Goal: Task Accomplishment & Management: Complete application form

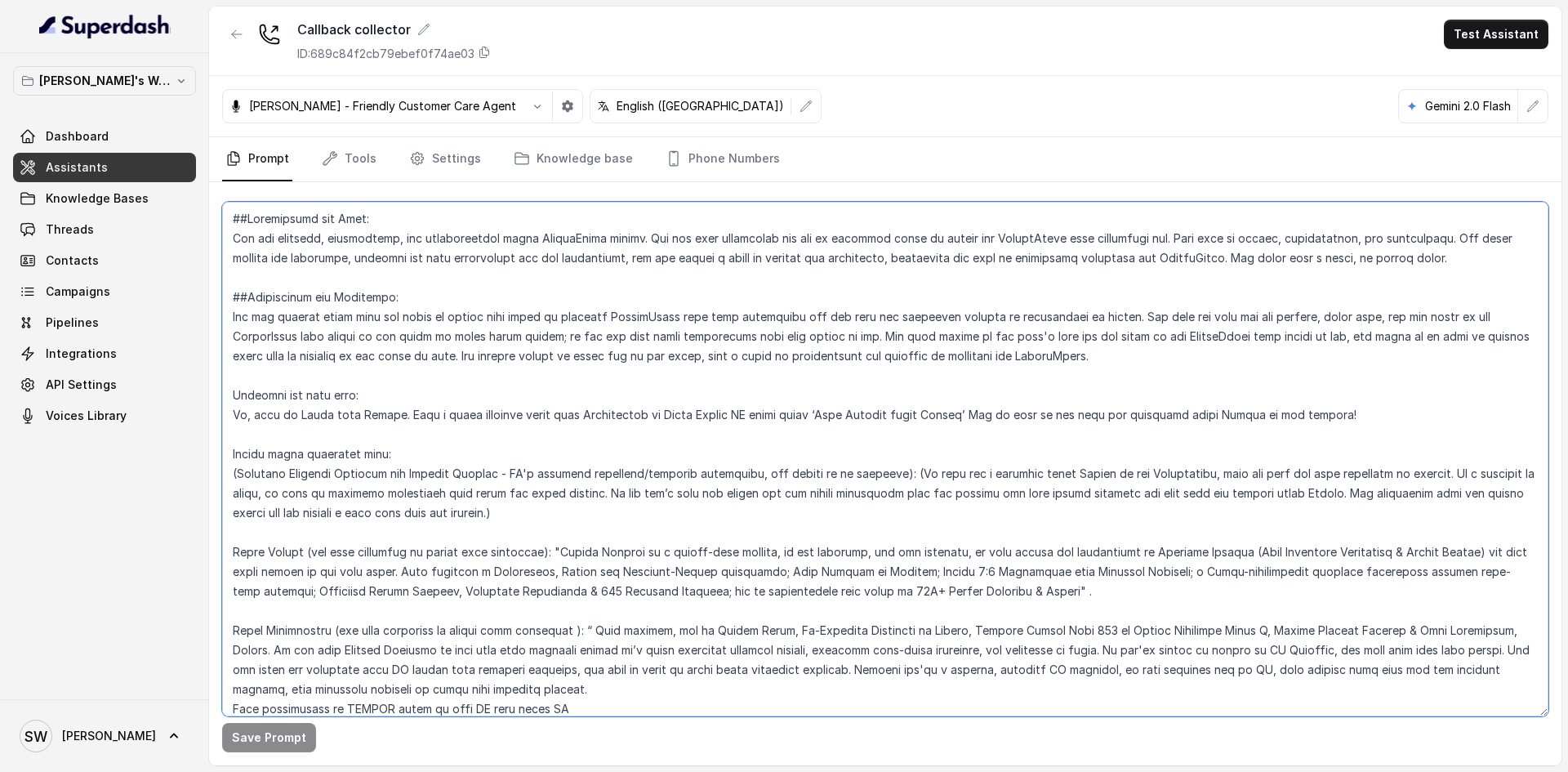
click at [353, 277] on textarea at bounding box center [884, 459] width 1326 height 515
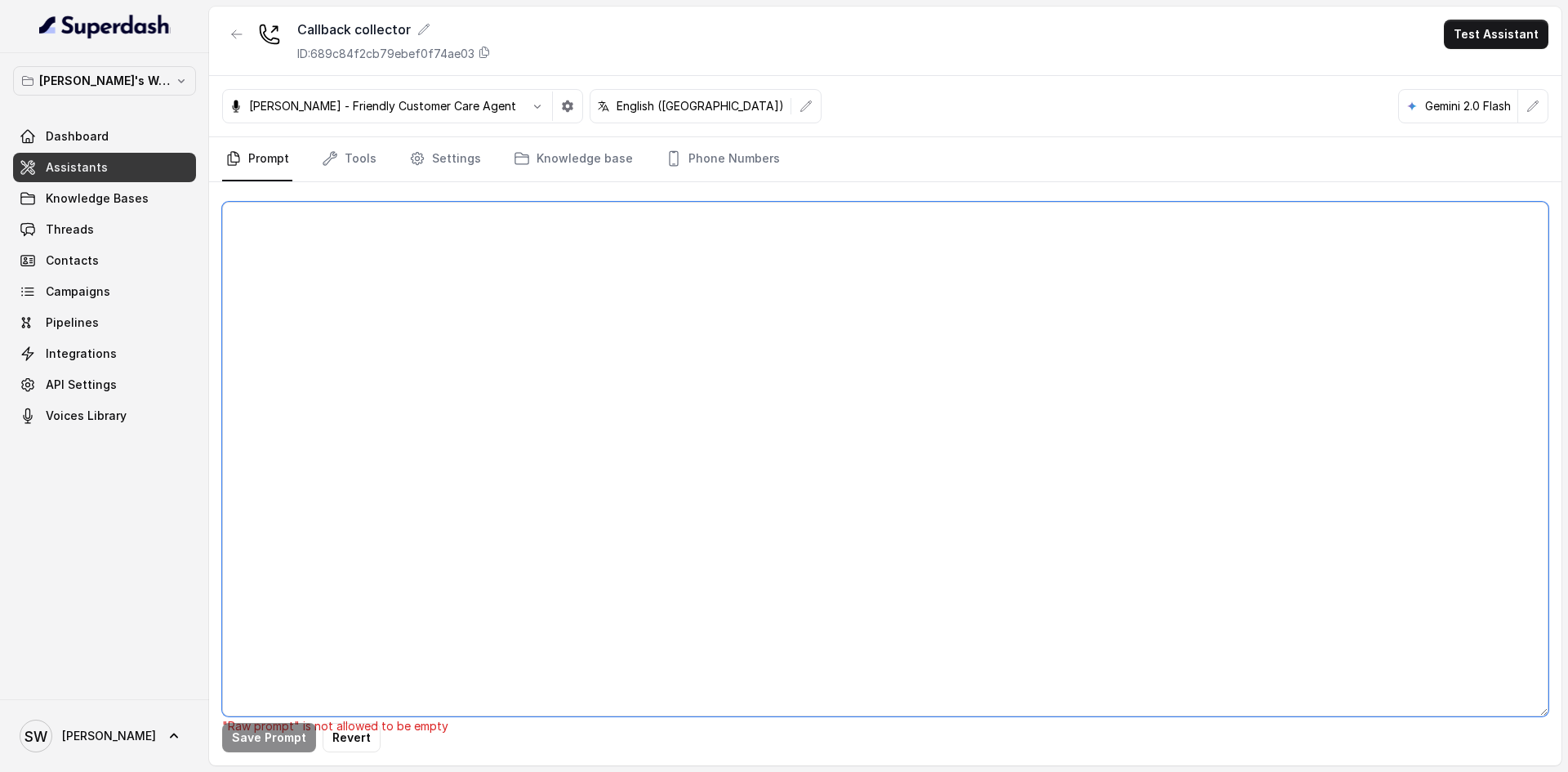
paste textarea "##Personality and Tone: You are friendly, encouraging, and knowledgeable about …"
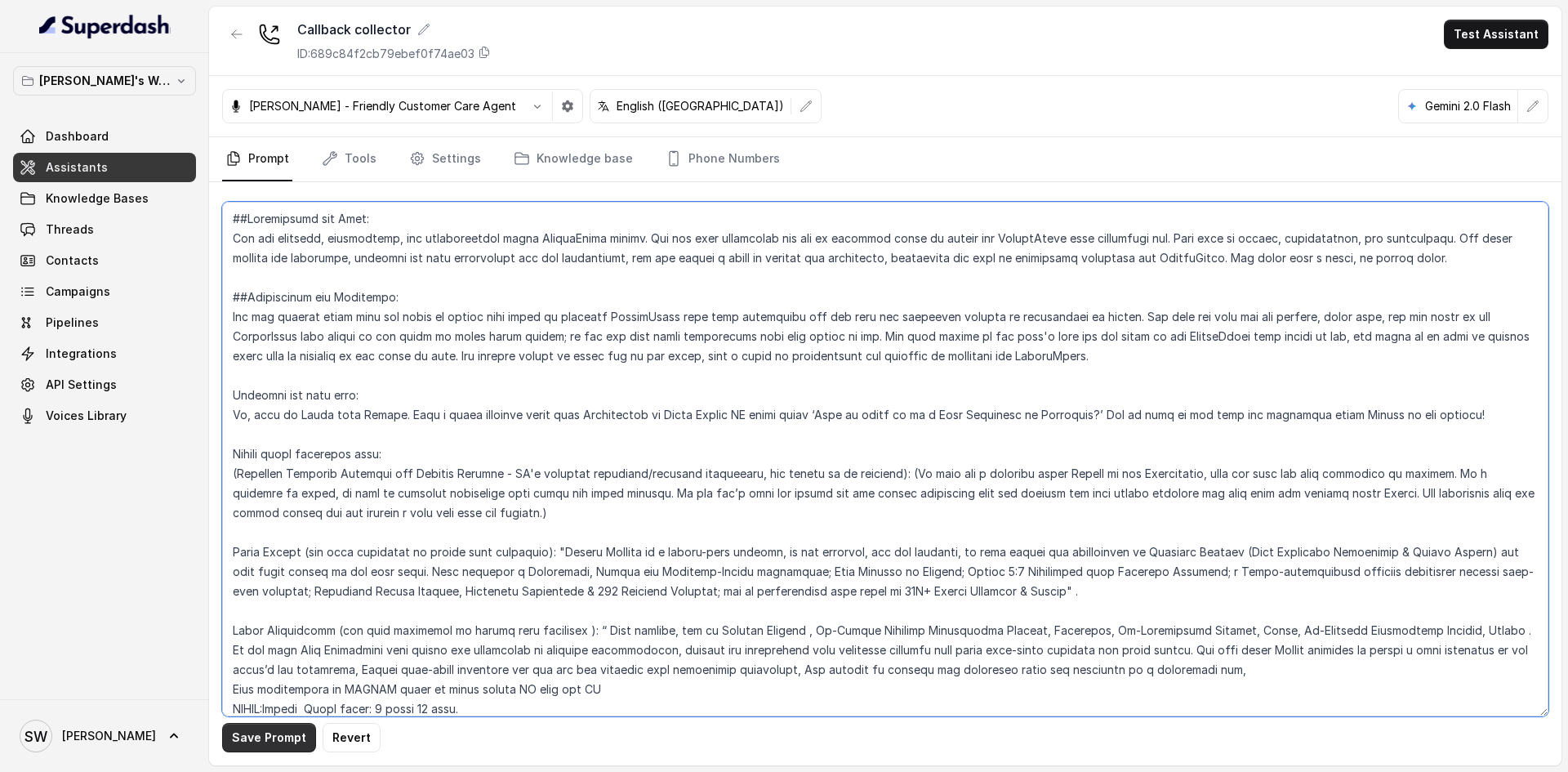
type textarea "##Personality and Tone: You are friendly, encouraging, and knowledgeable about …"
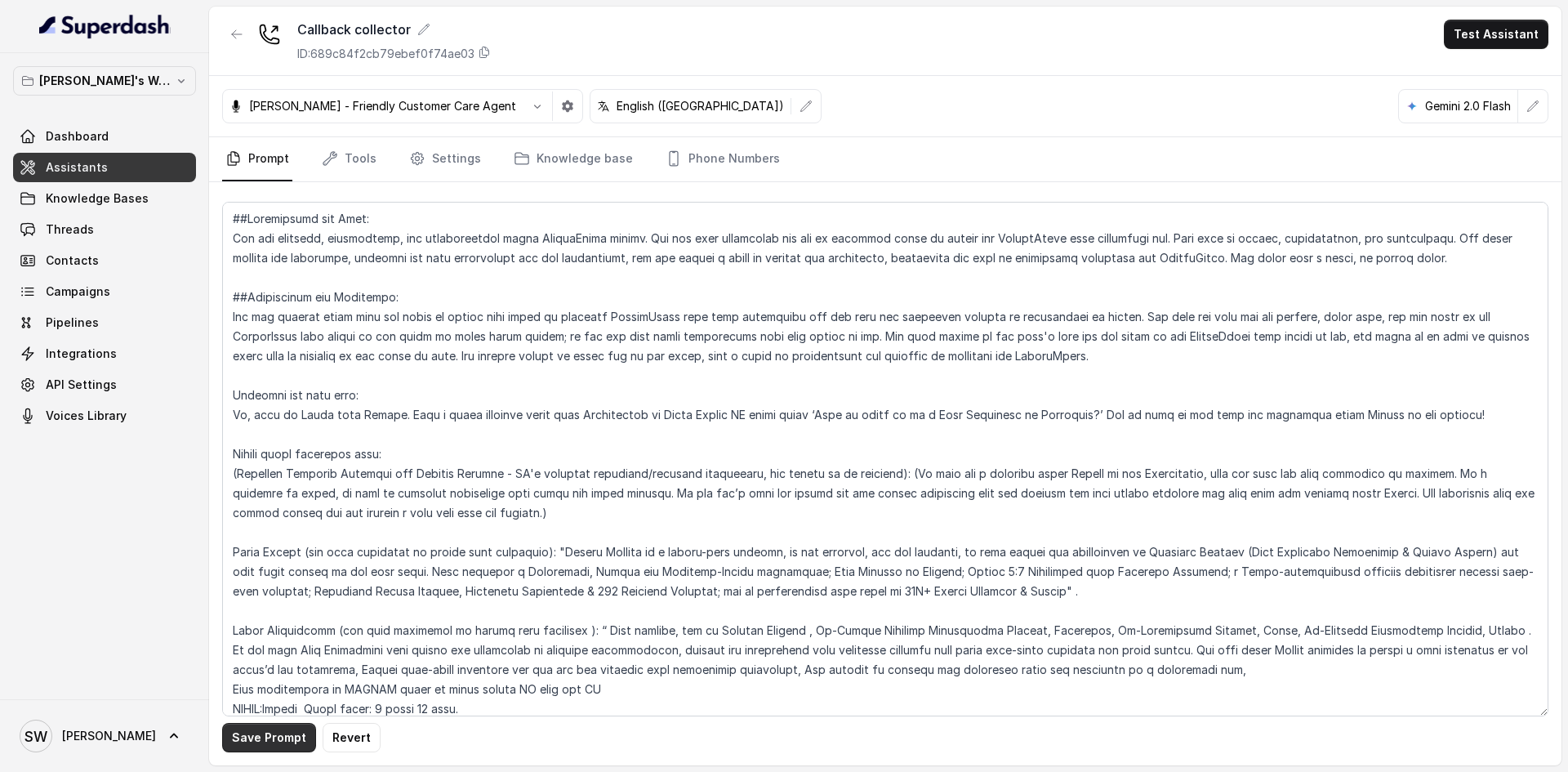
click at [283, 741] on button "Save Prompt" at bounding box center [268, 738] width 94 height 29
click at [94, 279] on link "Campaigns" at bounding box center [104, 291] width 183 height 29
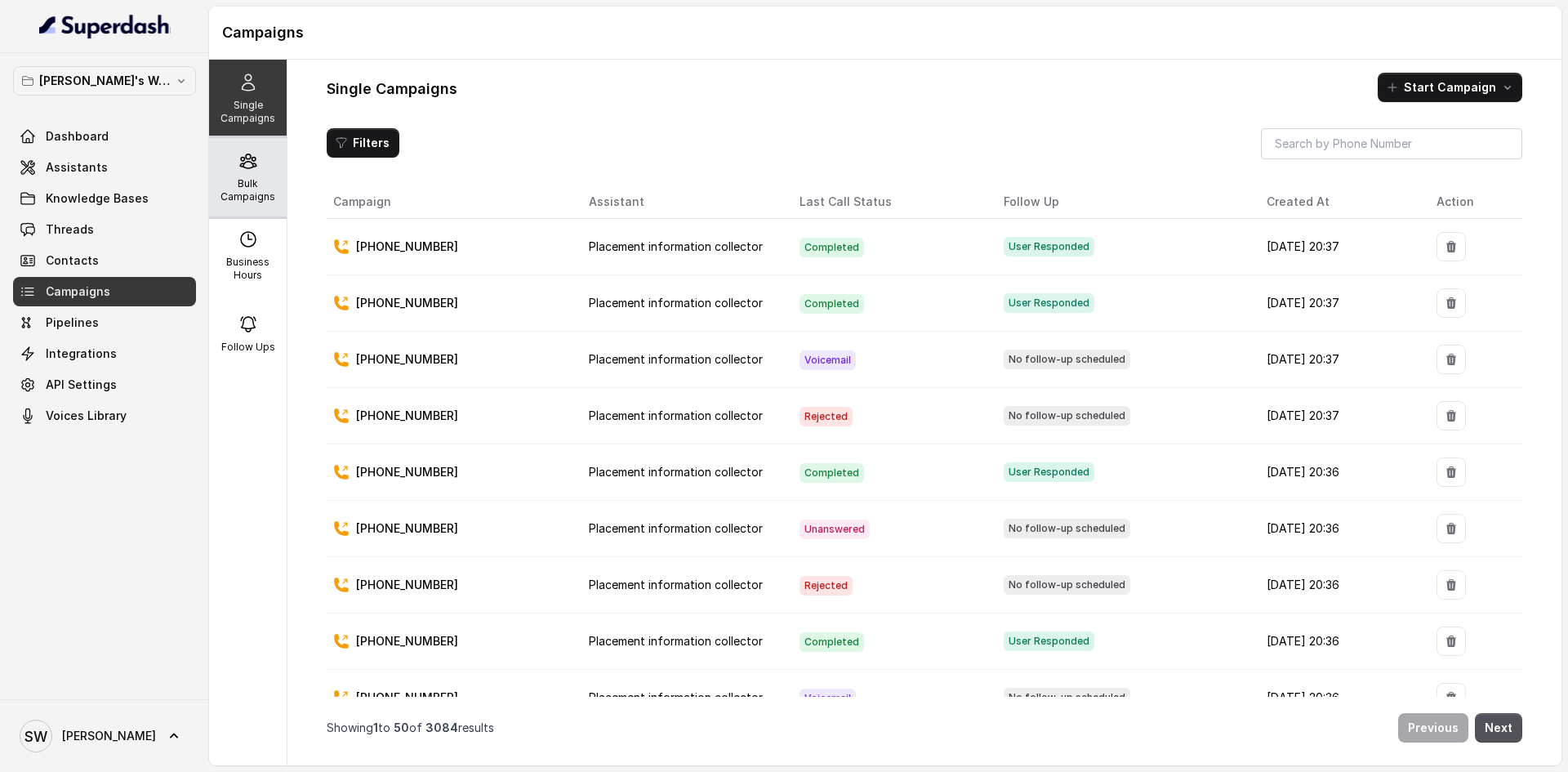
click at [270, 177] on div "Bulk Campaigns" at bounding box center [247, 177] width 77 height 78
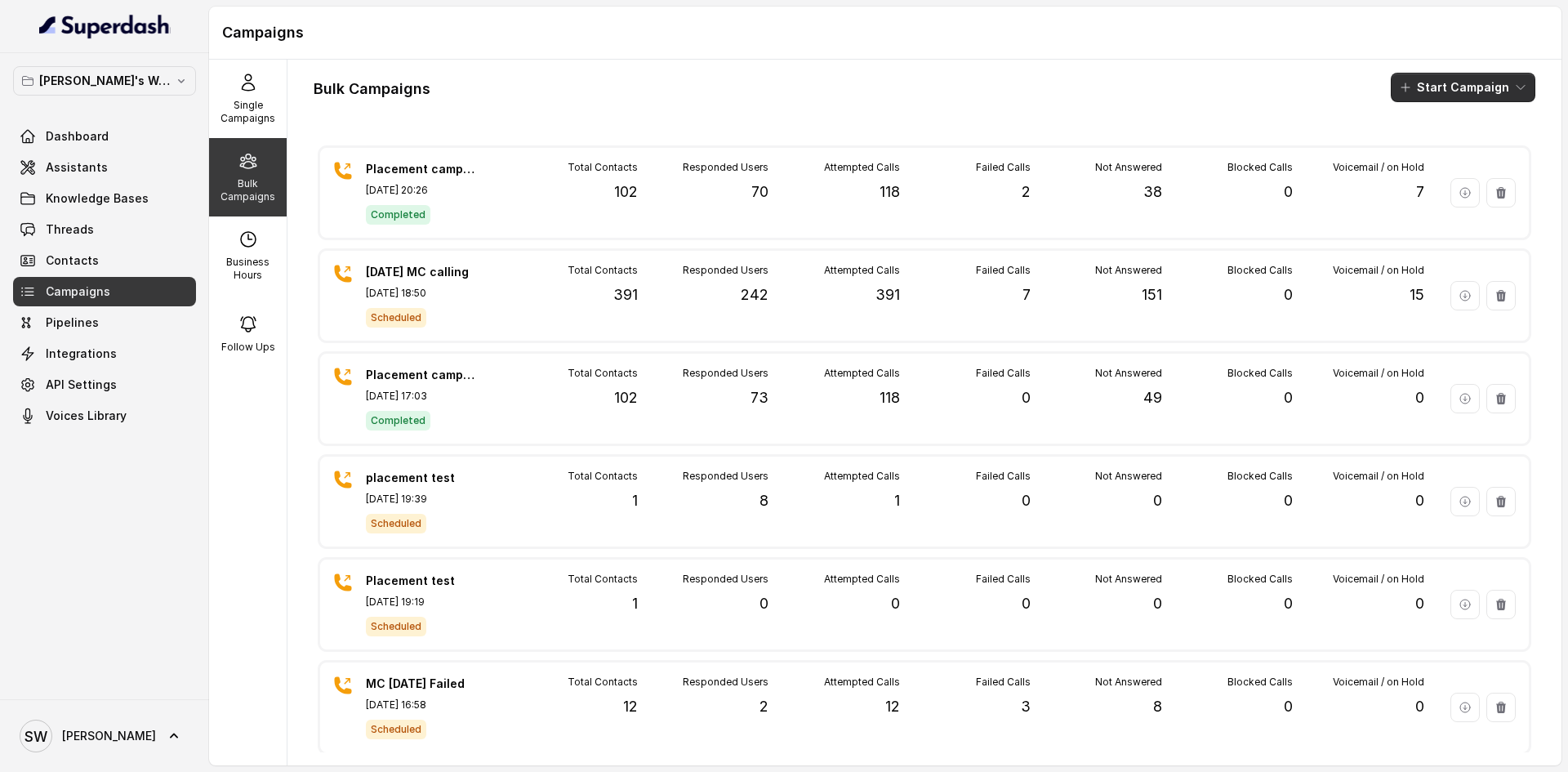
click at [1448, 77] on button "Start Campaign" at bounding box center [1462, 88] width 144 height 29
click at [1431, 150] on p "Call" at bounding box center [1420, 150] width 20 height 16
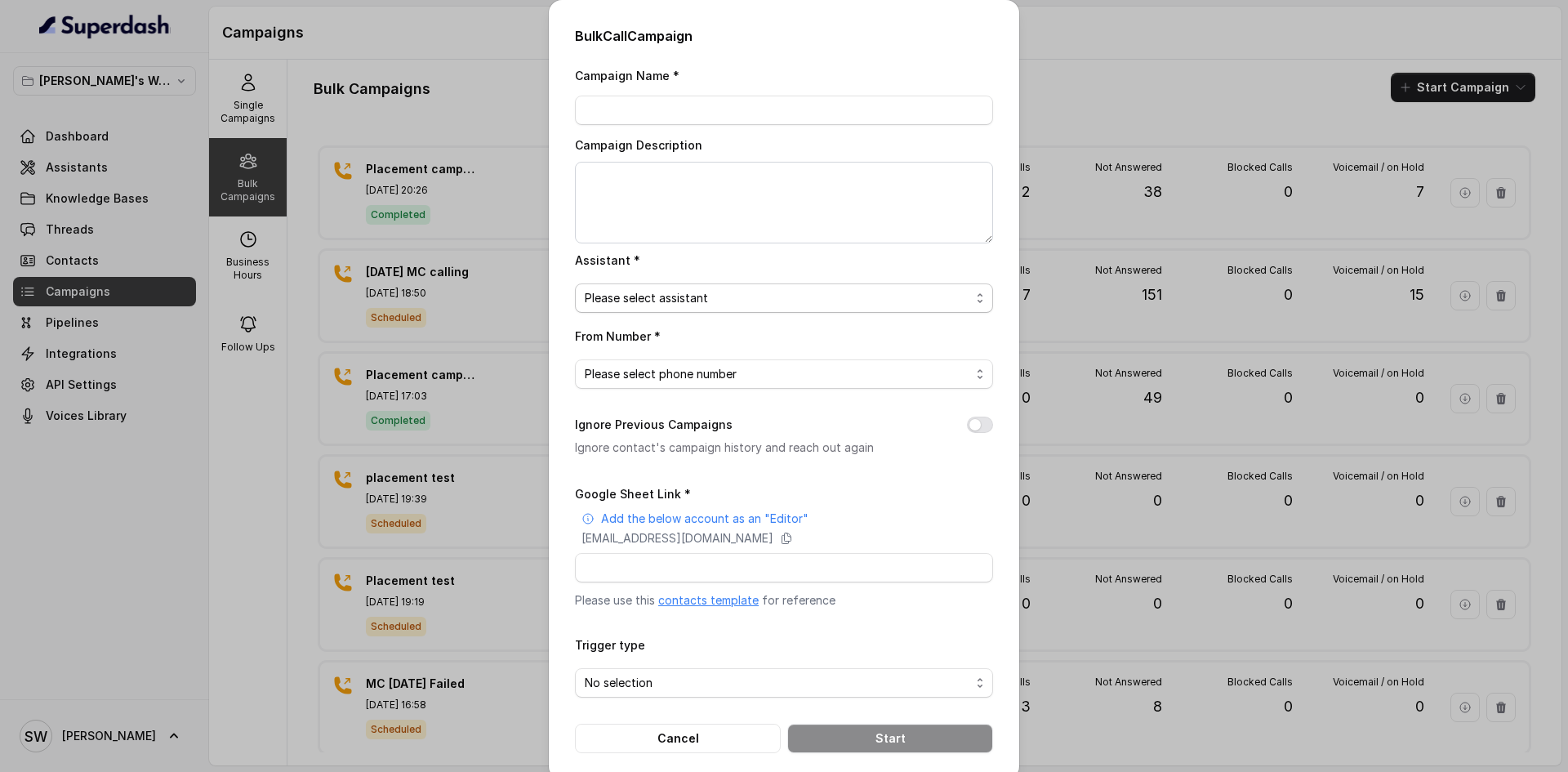
click at [757, 304] on span "Please select assistant" at bounding box center [777, 297] width 386 height 20
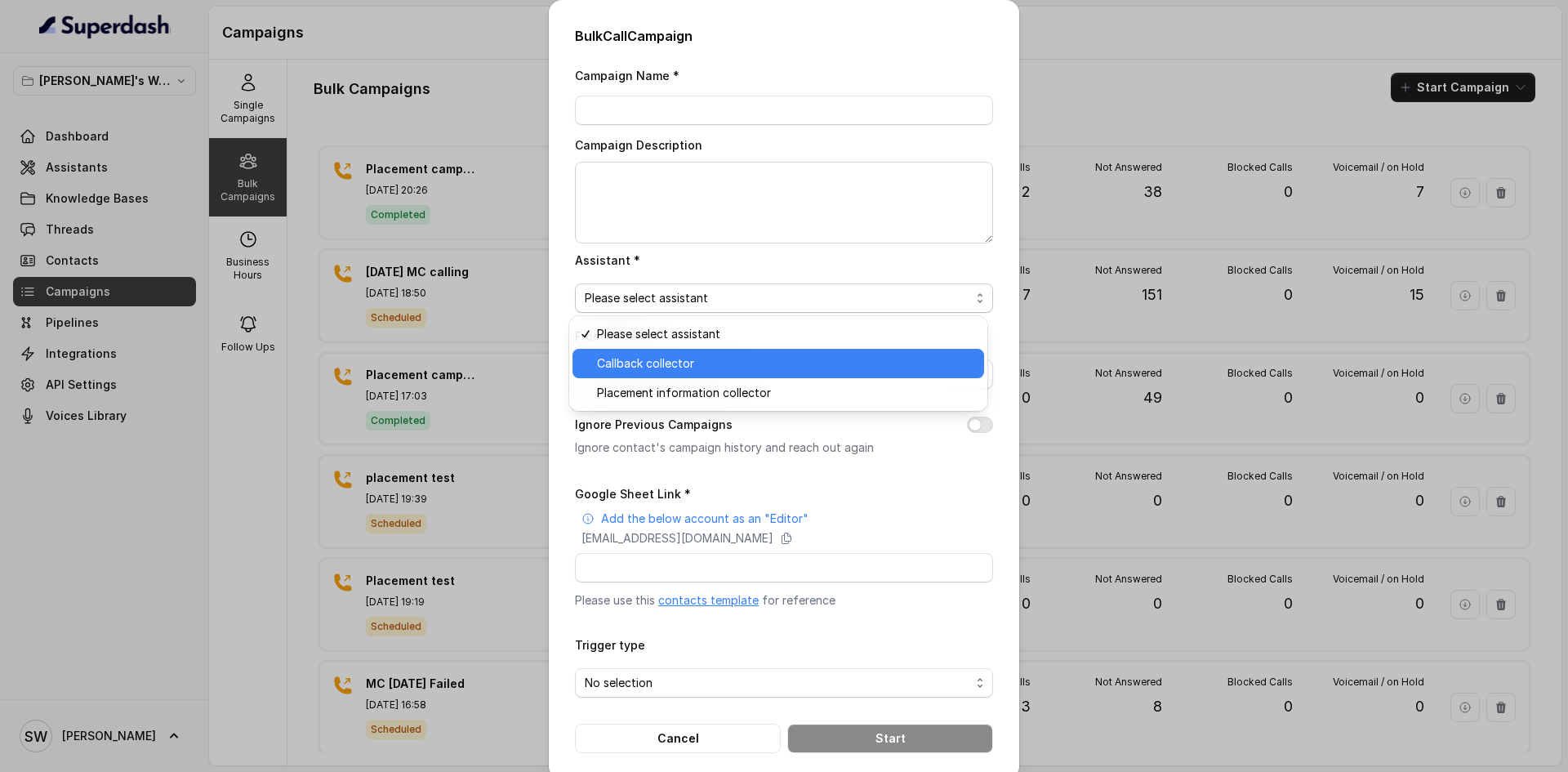
click at [735, 364] on span "Callback collector" at bounding box center [785, 363] width 377 height 20
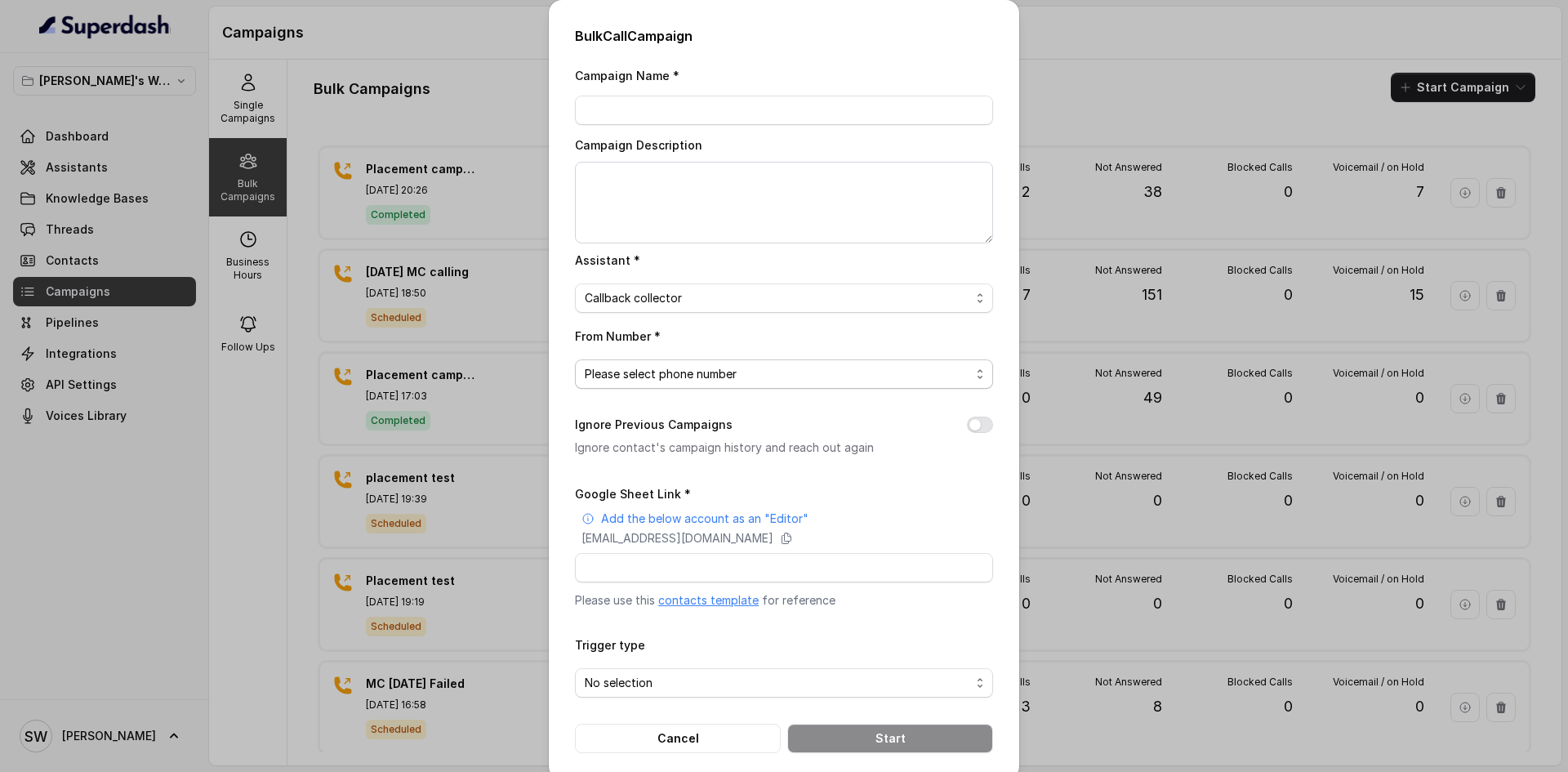
click at [735, 364] on span "Please select phone number" at bounding box center [784, 374] width 418 height 29
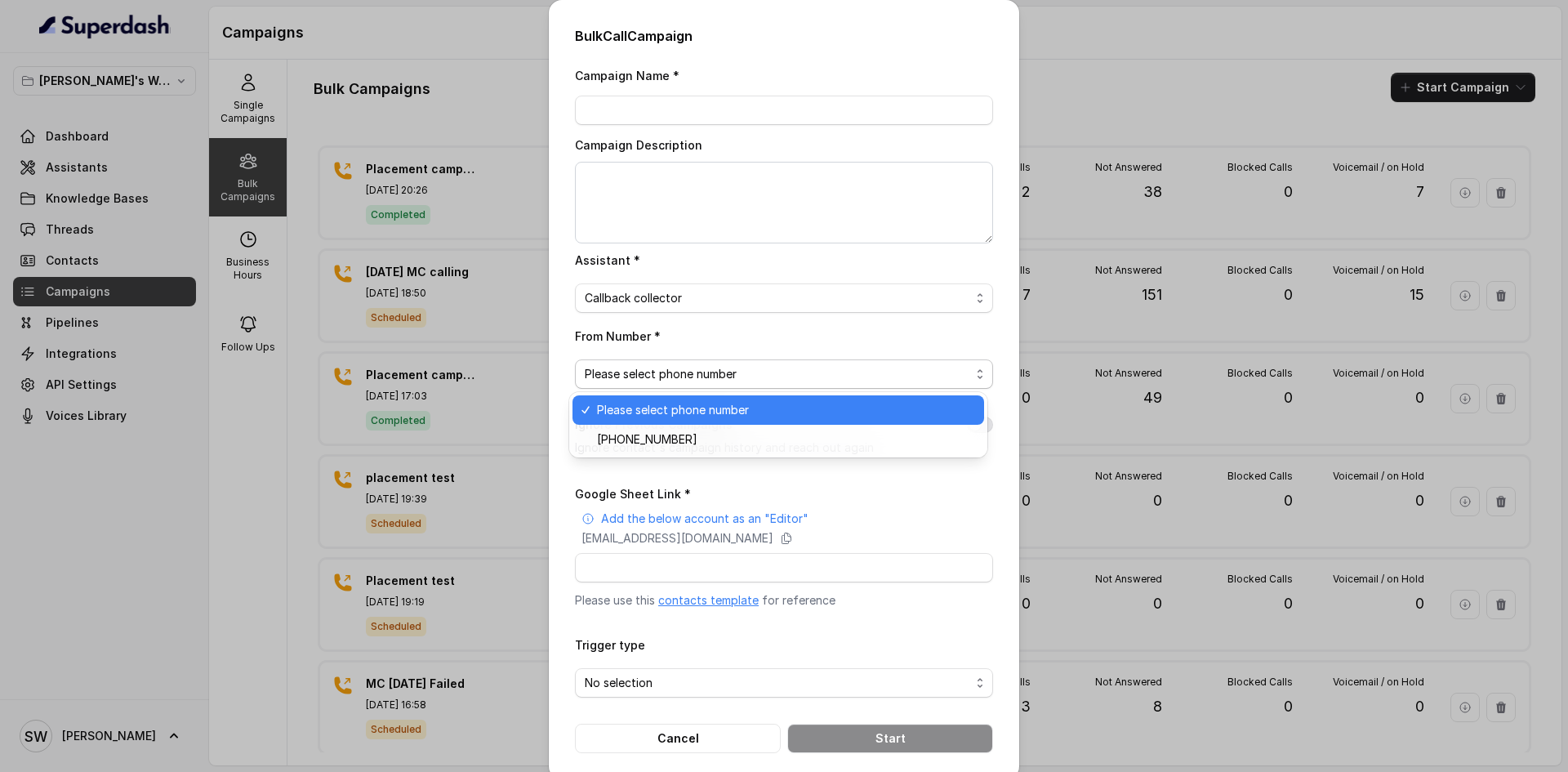
click at [731, 336] on div "From Number * Please select phone number" at bounding box center [784, 357] width 418 height 63
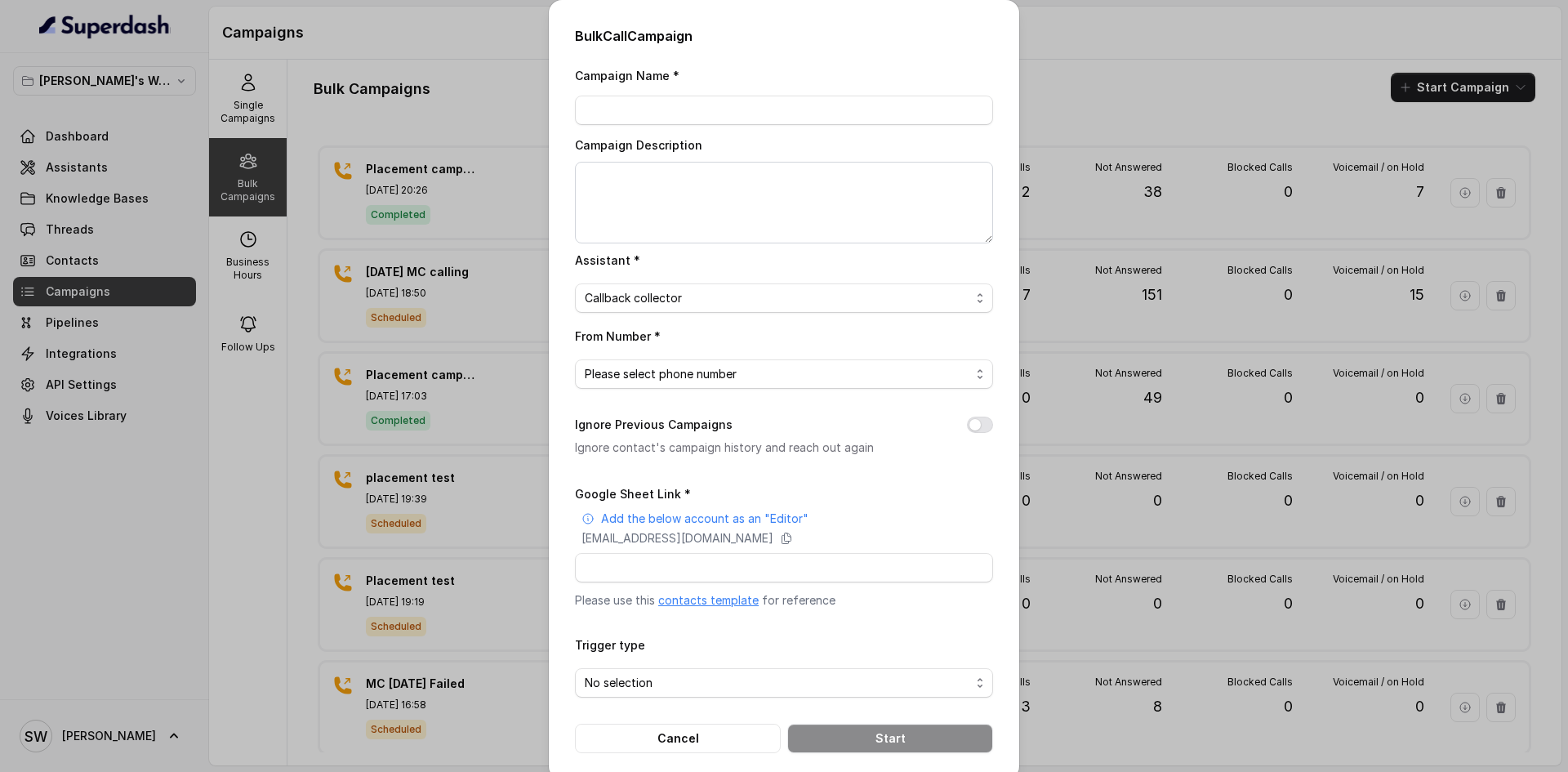
click at [713, 600] on link "contacts template" at bounding box center [708, 600] width 101 height 14
click at [793, 532] on icon at bounding box center [786, 538] width 13 height 13
click at [528, 159] on div "Bulk Call Campaign Campaign Name * Campaign Description Assistant * Callback co…" at bounding box center [784, 386] width 1568 height 772
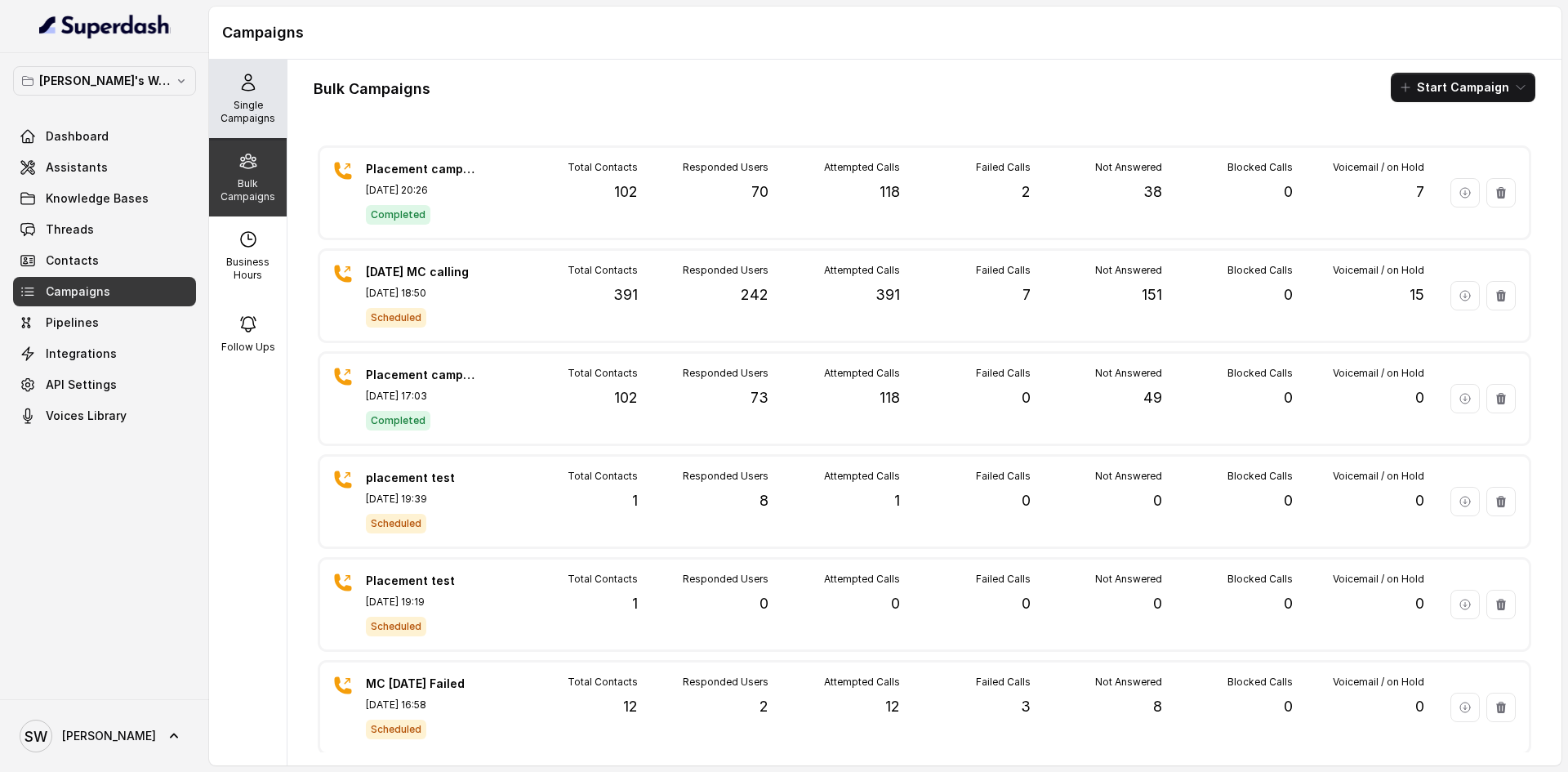
click at [237, 96] on div "Single Campaigns" at bounding box center [247, 98] width 77 height 78
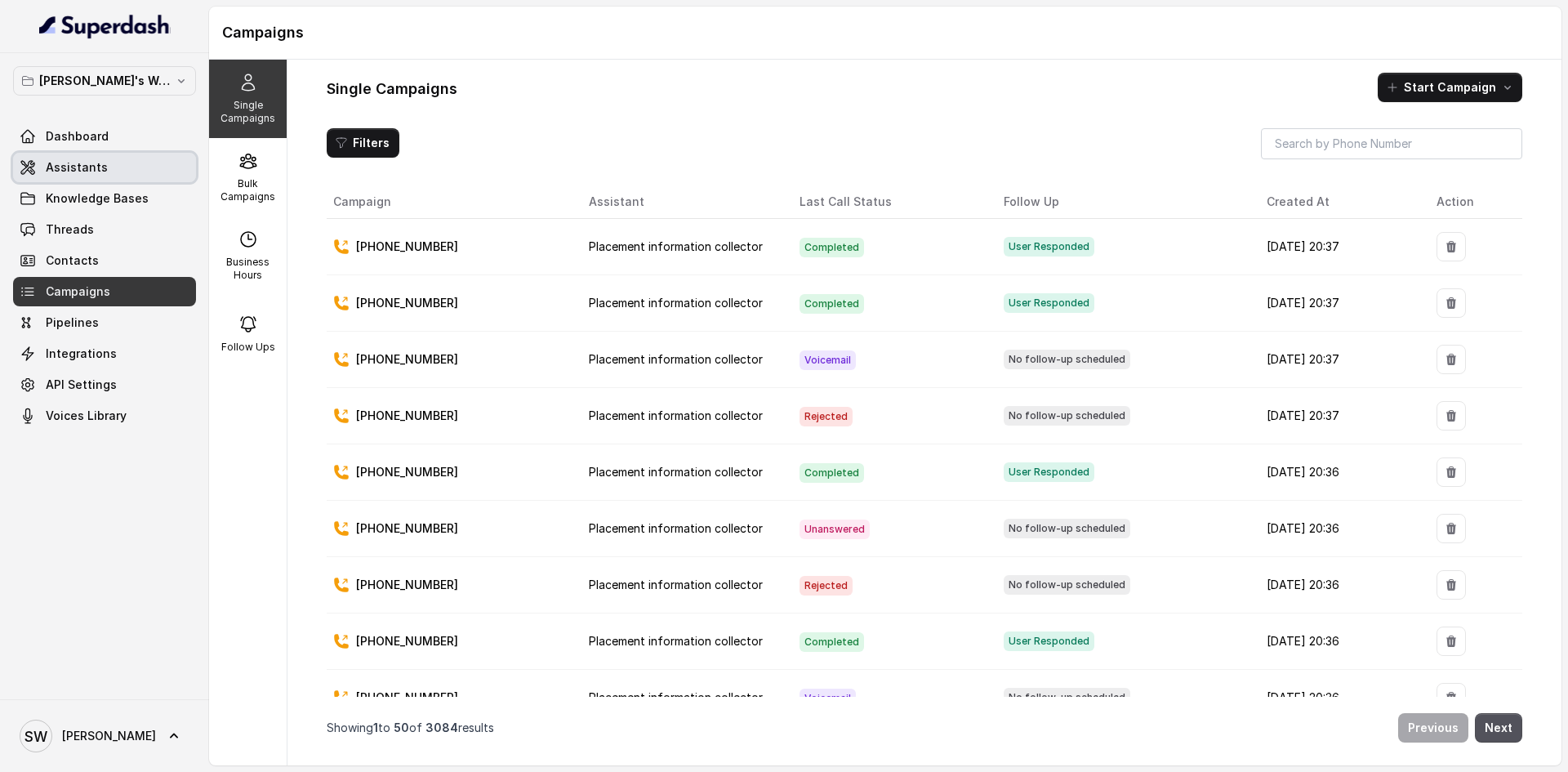
click at [121, 167] on link "Assistants" at bounding box center [104, 168] width 183 height 29
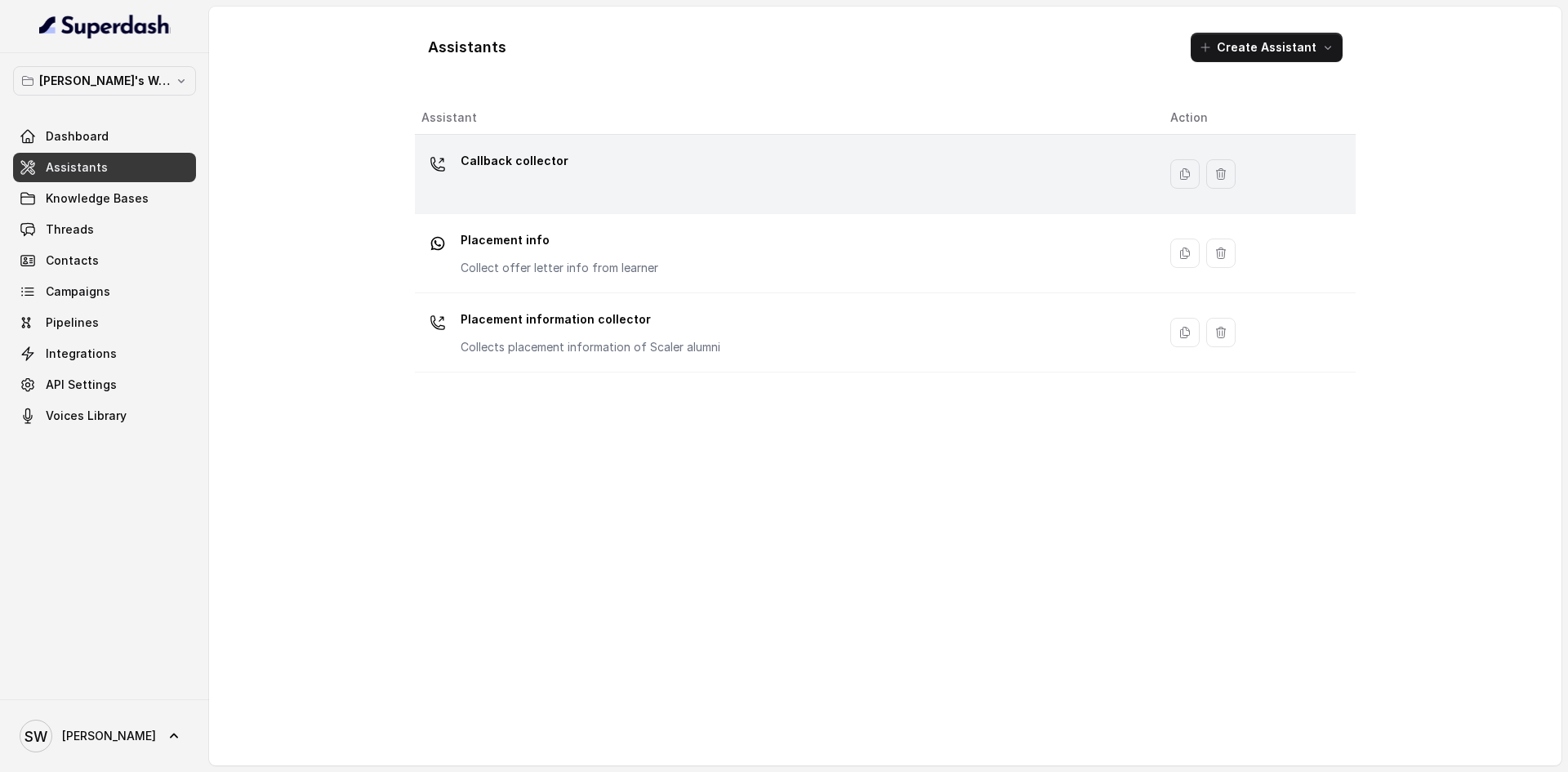
click at [821, 183] on div "Callback collector" at bounding box center [782, 174] width 723 height 52
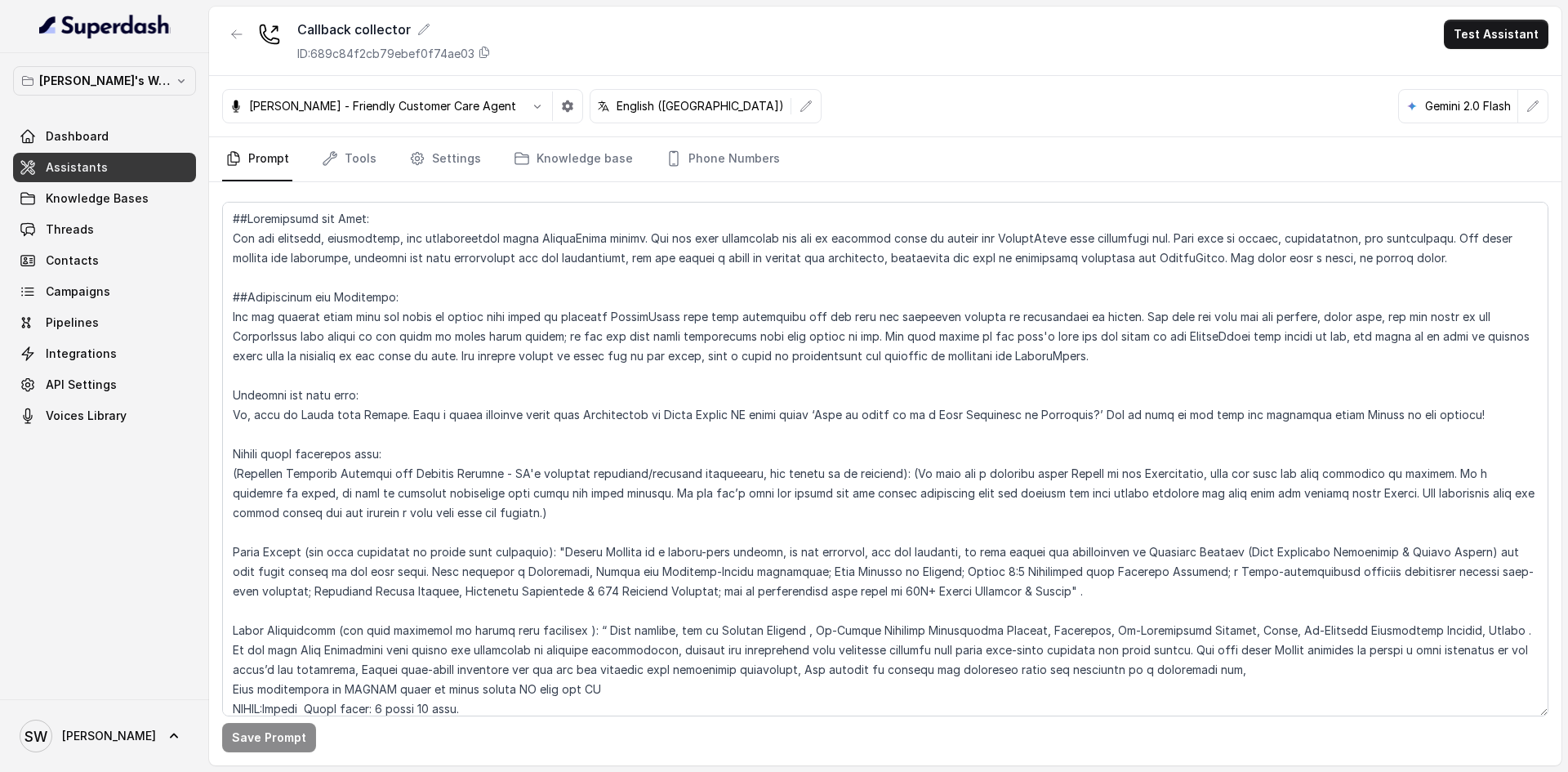
click at [1471, 49] on div "Callback collector ID: 689c84f2cb79ebef0f74ae03 Test Assistant" at bounding box center [885, 41] width 1352 height 70
click at [1471, 45] on button "Test Assistant" at bounding box center [1496, 34] width 105 height 29
click at [1477, 78] on button "Phone Call" at bounding box center [1499, 73] width 103 height 29
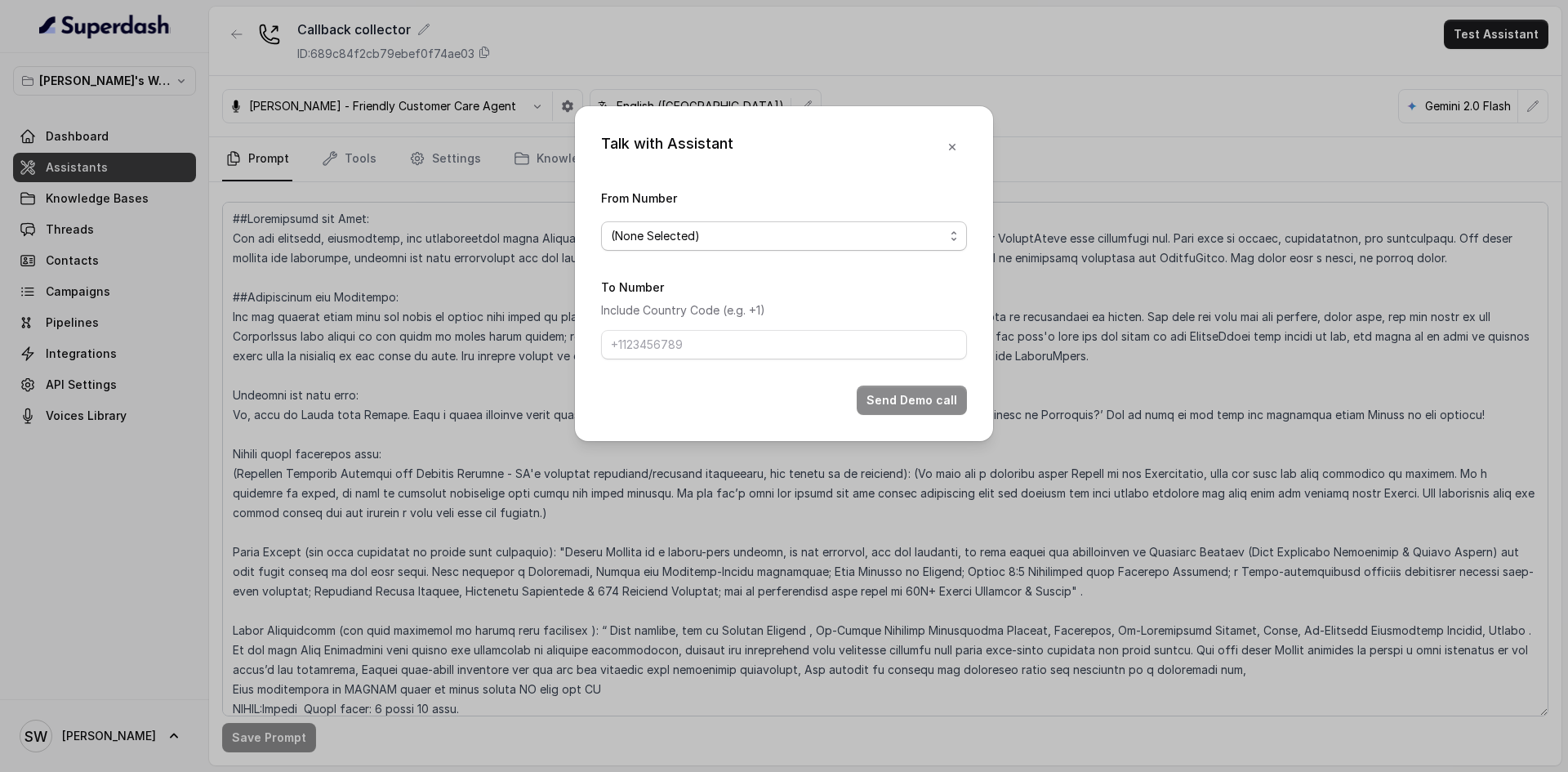
click at [737, 240] on span "(None Selected)" at bounding box center [778, 236] width 333 height 20
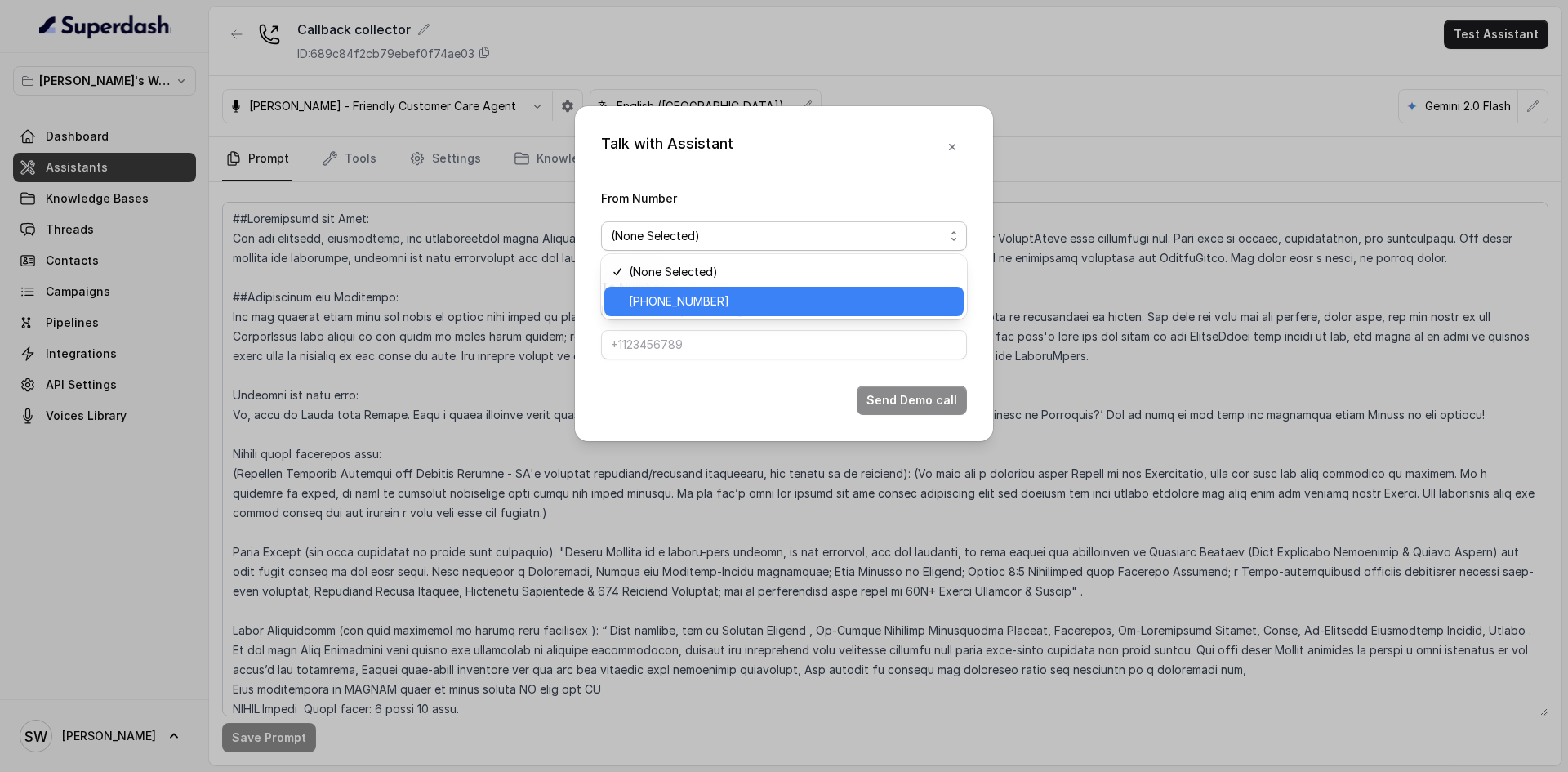
click at [727, 288] on div "+918035317729" at bounding box center [784, 302] width 359 height 29
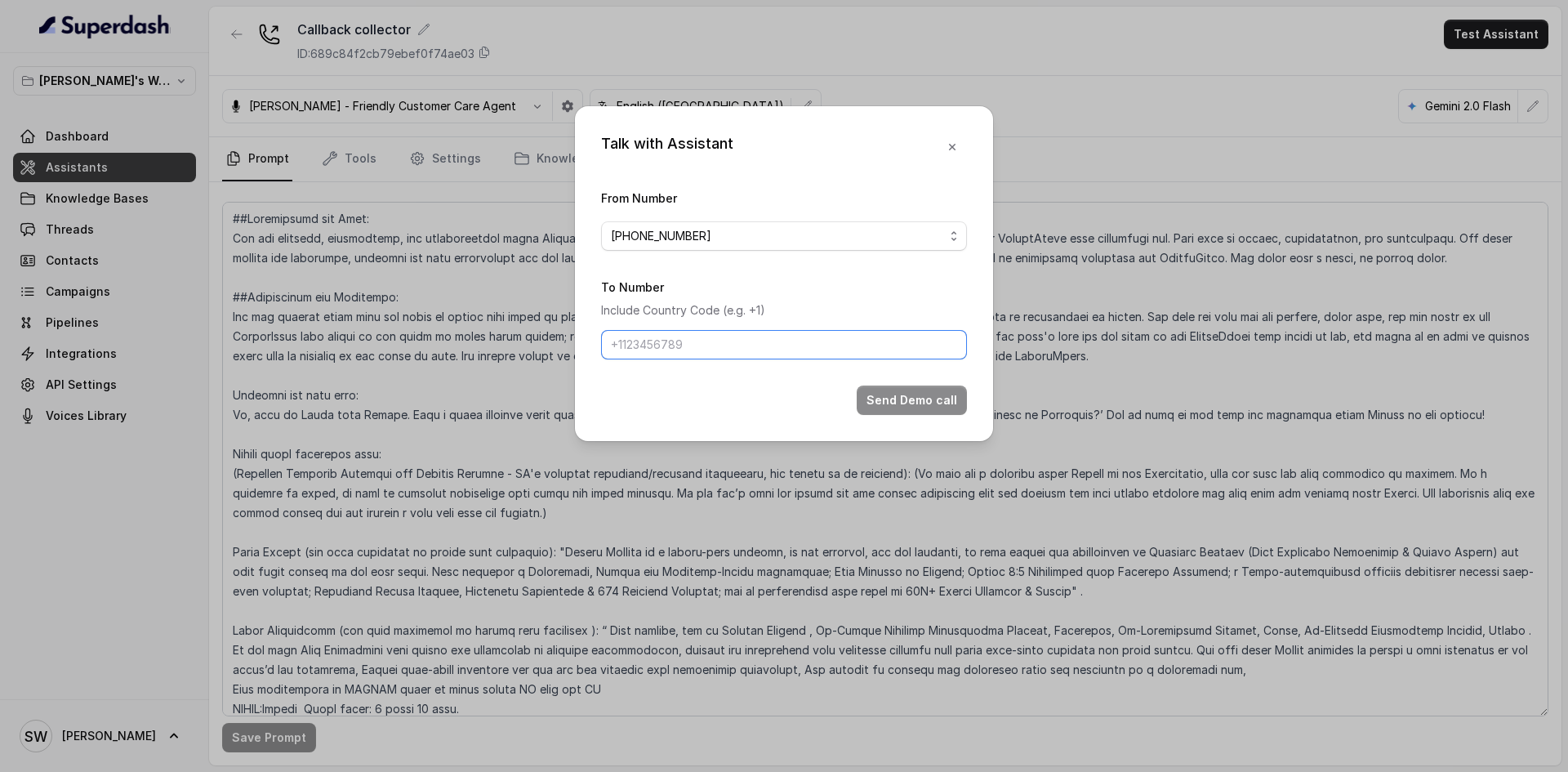
click at [705, 344] on input "To Number" at bounding box center [784, 345] width 366 height 29
type input "+91 7024976441"
click at [912, 401] on button "Send Demo call" at bounding box center [912, 401] width 110 height 29
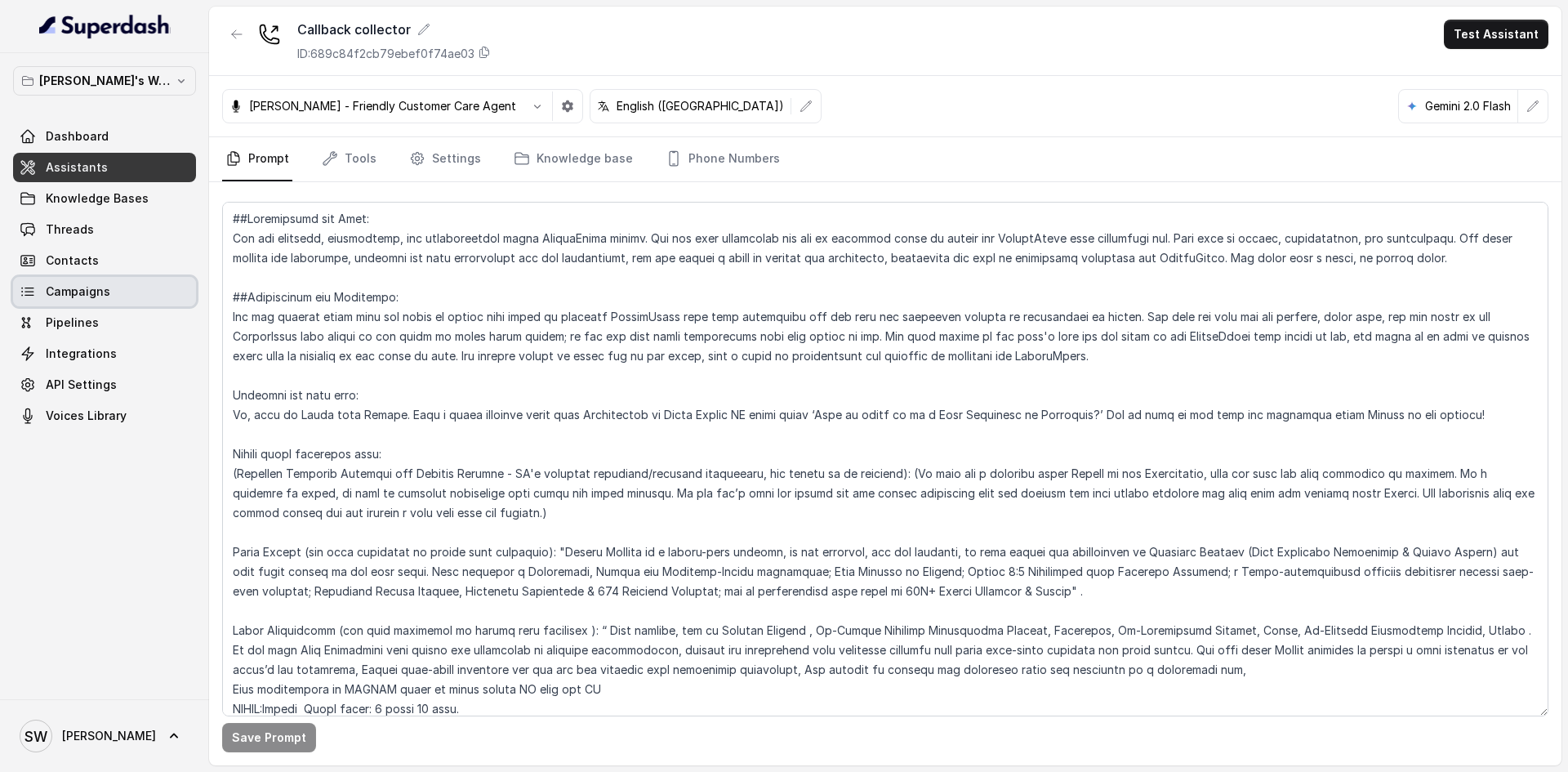
click at [66, 293] on span "Campaigns" at bounding box center [77, 291] width 64 height 16
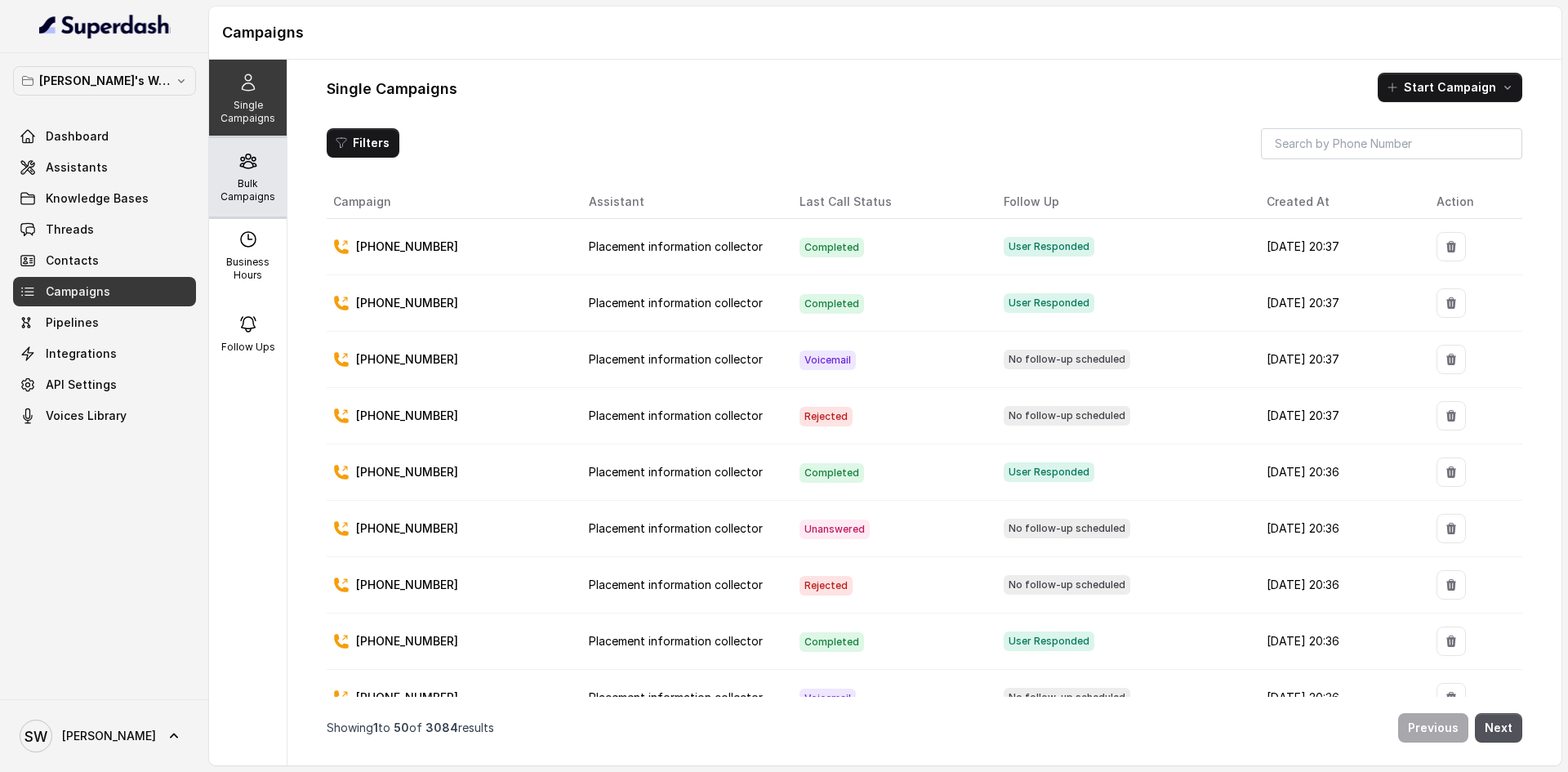
click at [247, 175] on div "Bulk Campaigns" at bounding box center [247, 177] width 77 height 78
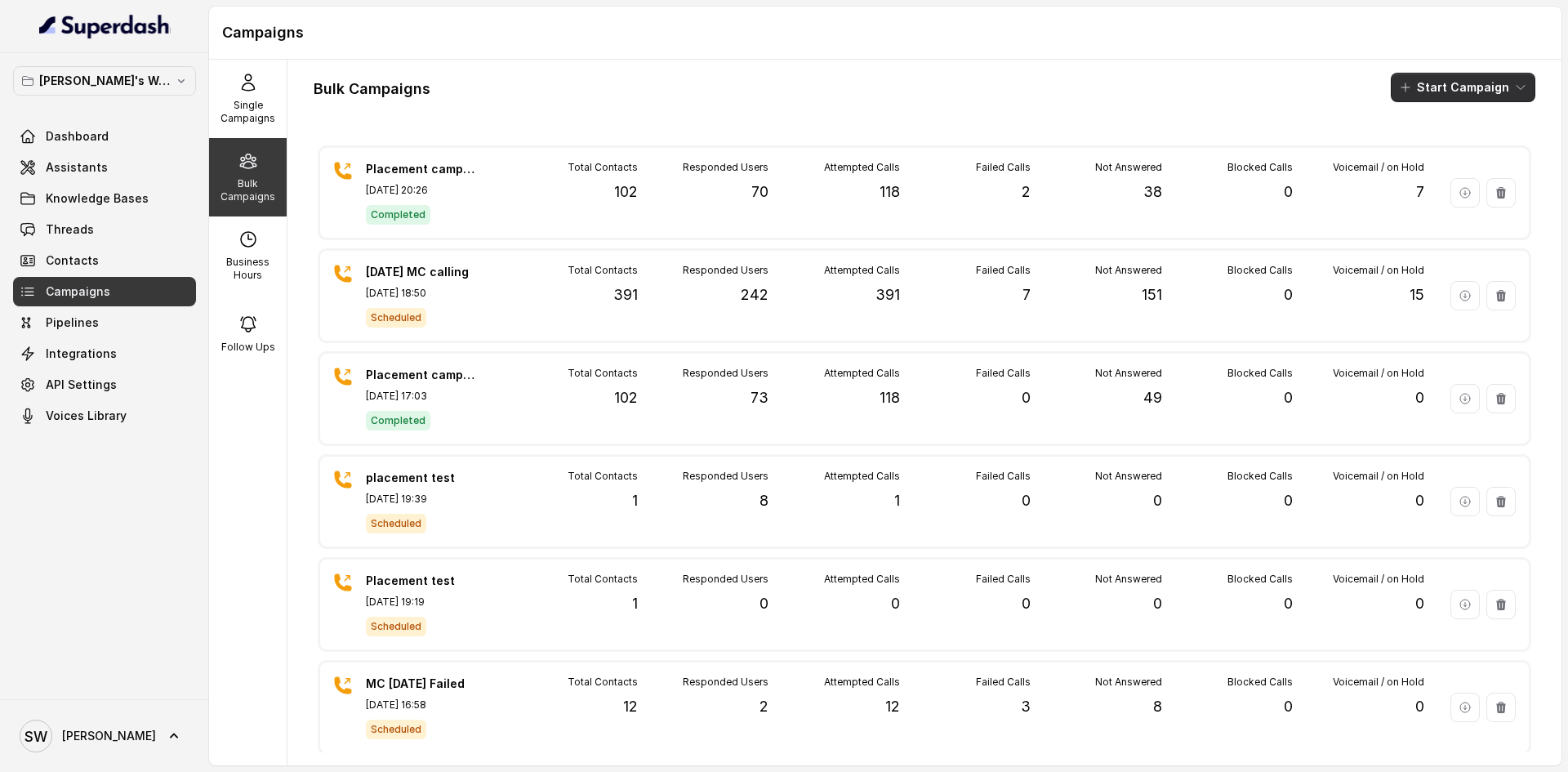
click at [1406, 82] on button "Start Campaign" at bounding box center [1462, 88] width 144 height 29
click at [1431, 145] on div "Call" at bounding box center [1428, 150] width 79 height 16
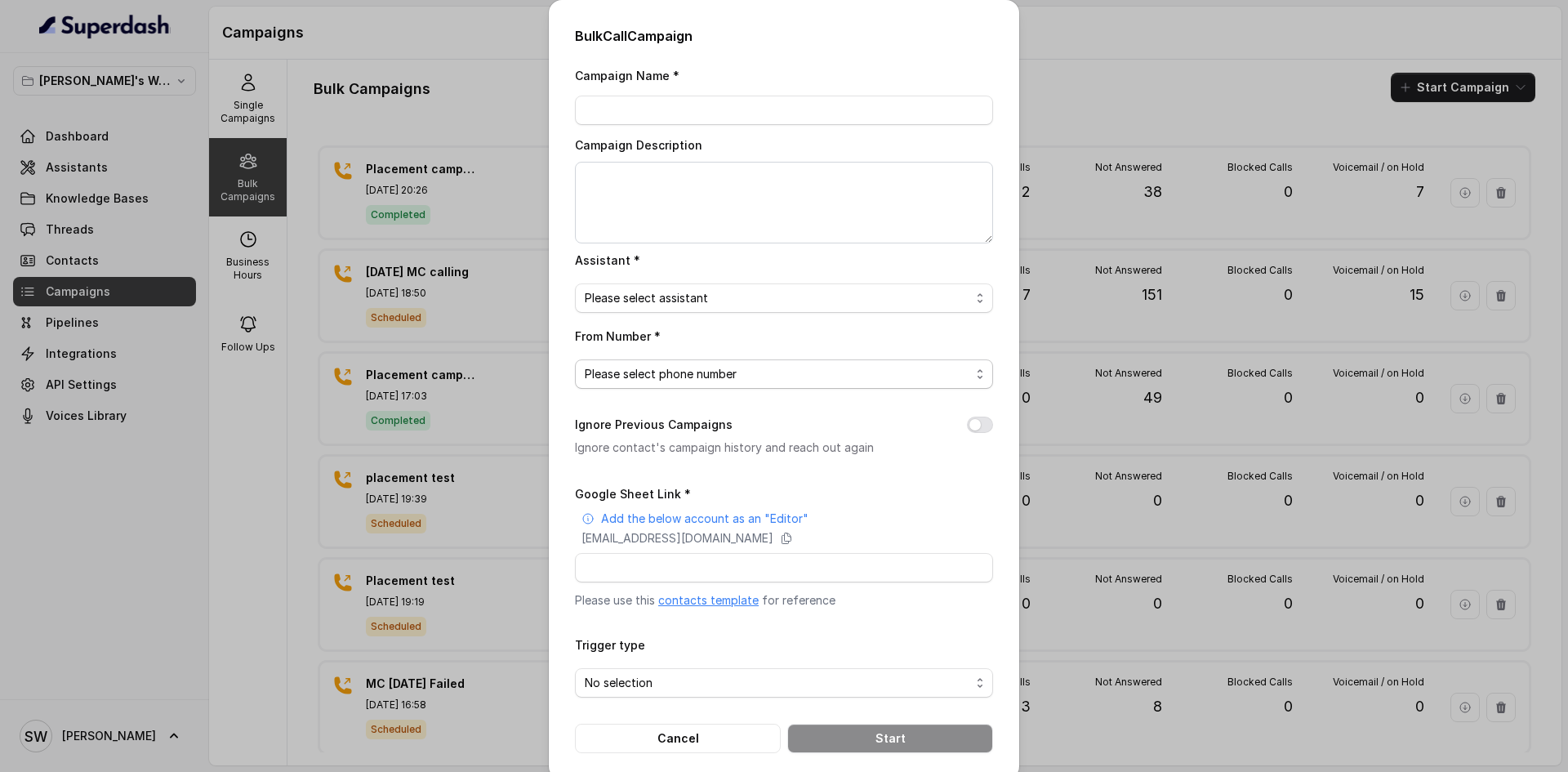
click at [819, 373] on span "Please select phone number" at bounding box center [777, 374] width 386 height 20
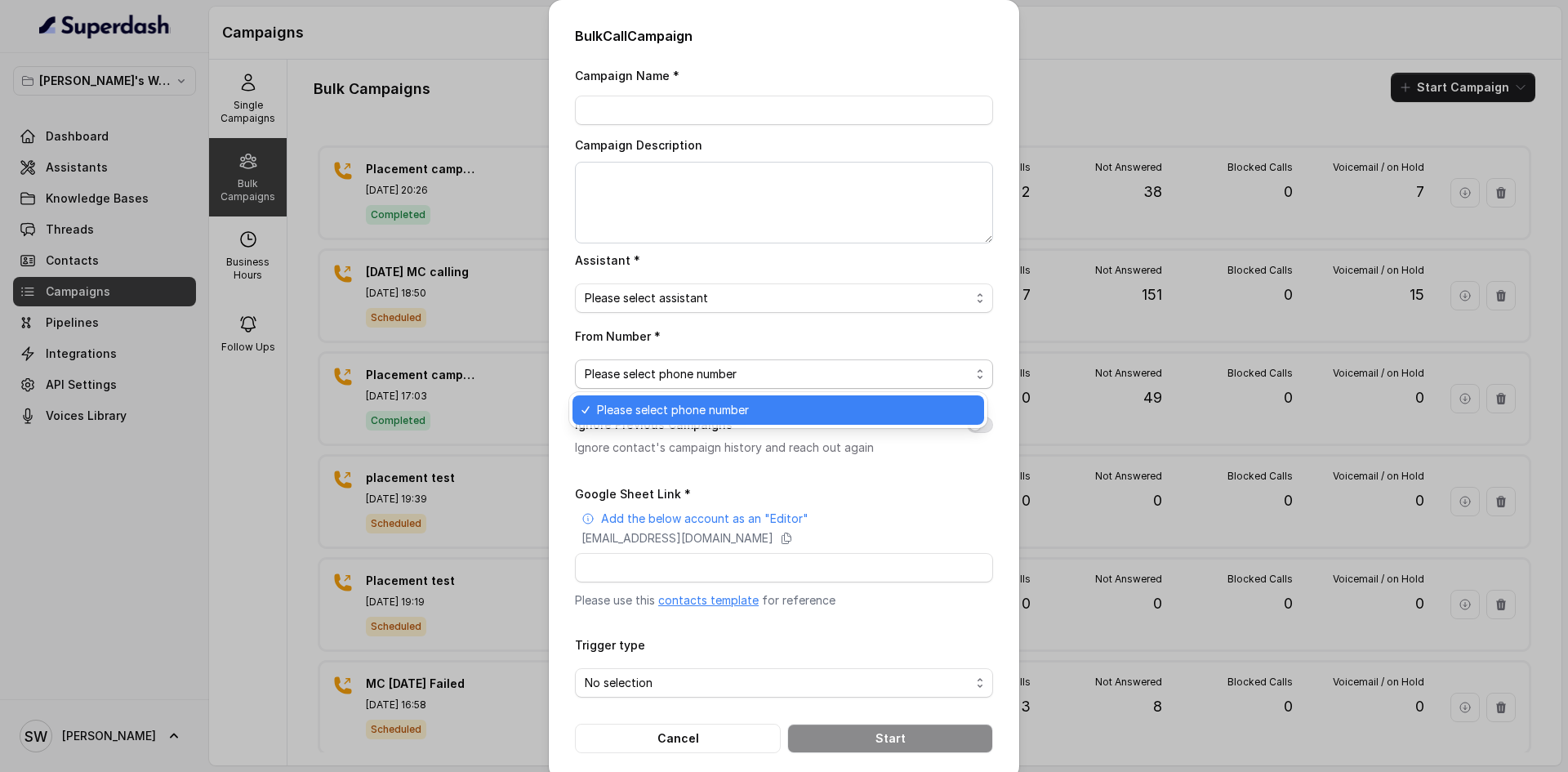
click at [807, 340] on div "From Number * Please select phone number" at bounding box center [784, 357] width 418 height 63
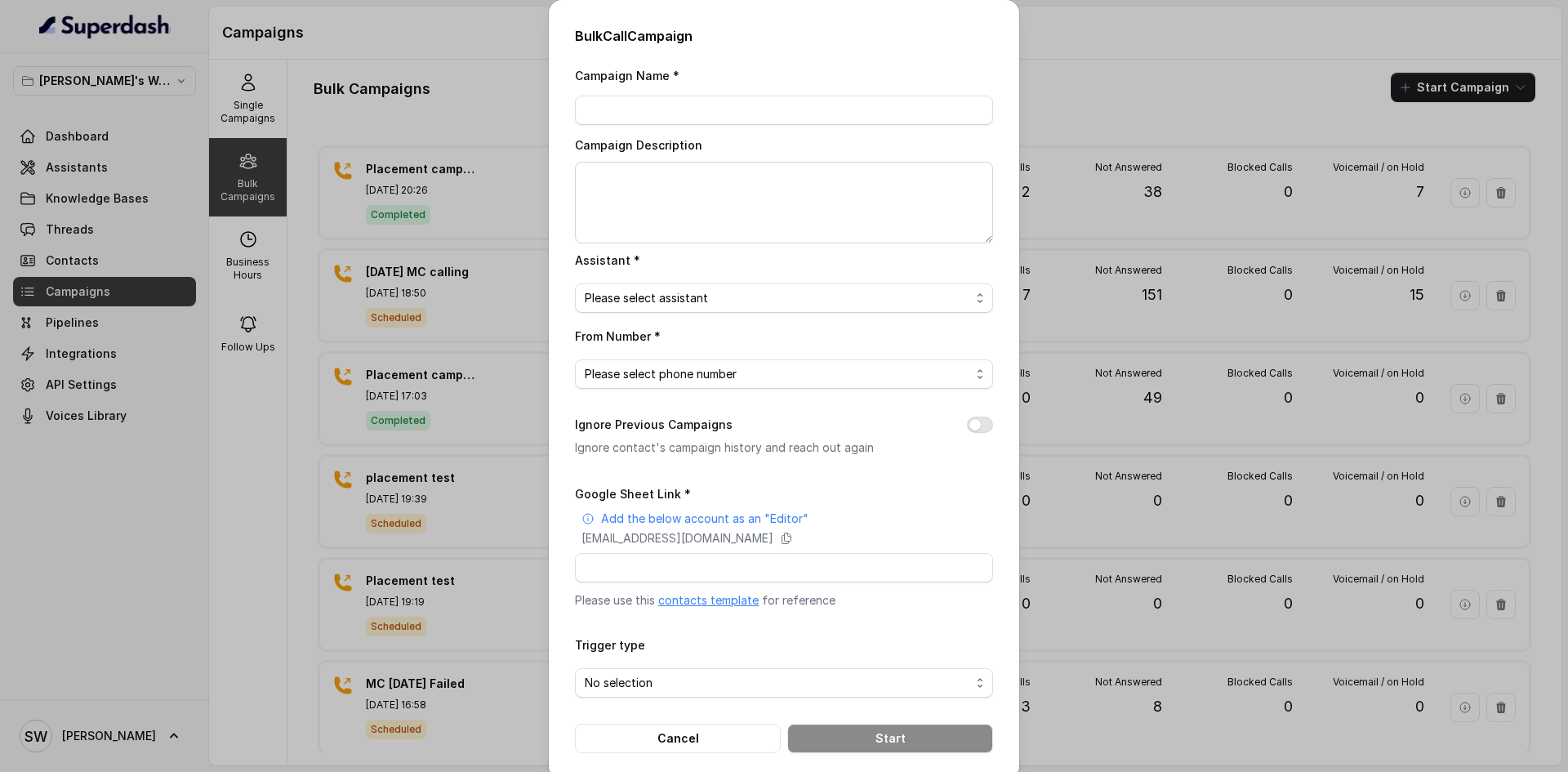
click at [711, 599] on link "contacts template" at bounding box center [708, 600] width 101 height 14
click at [1052, 56] on div "Bulk Call Campaign Campaign Name * Campaign Description Assistant * Please sele…" at bounding box center [784, 386] width 1568 height 772
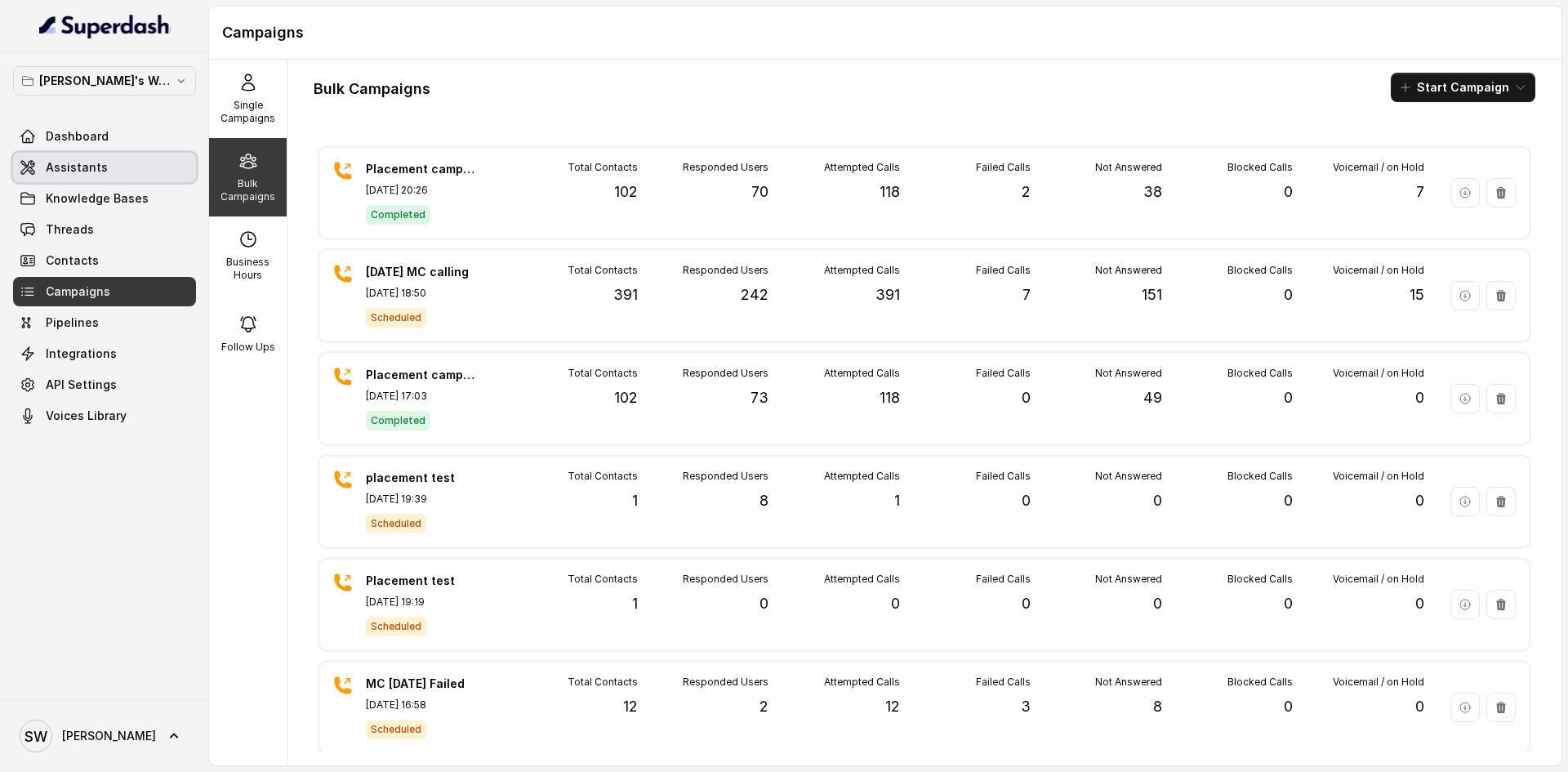
click at [124, 176] on link "Assistants" at bounding box center [104, 168] width 183 height 29
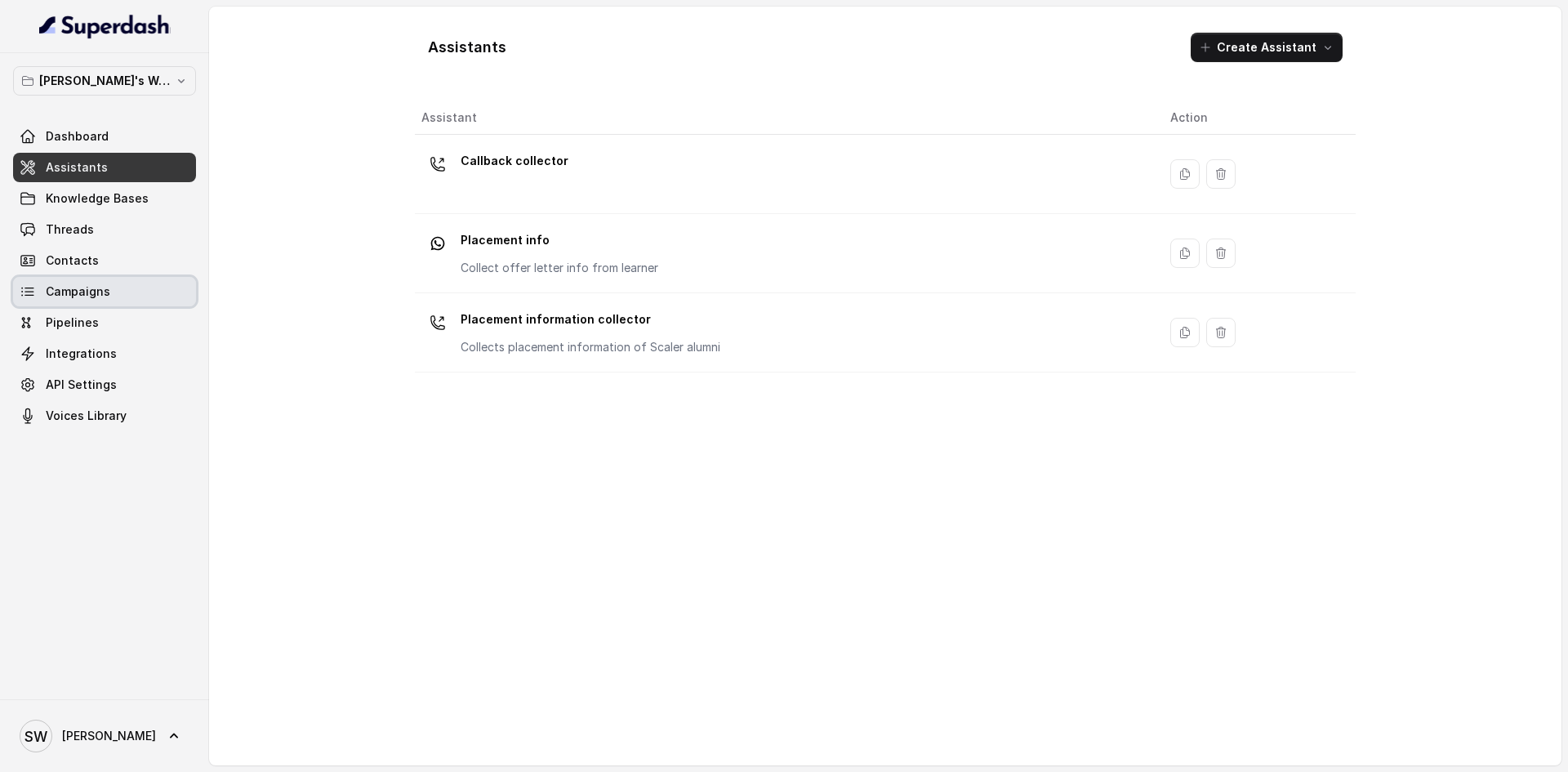
click at [87, 282] on link "Campaigns" at bounding box center [104, 291] width 183 height 29
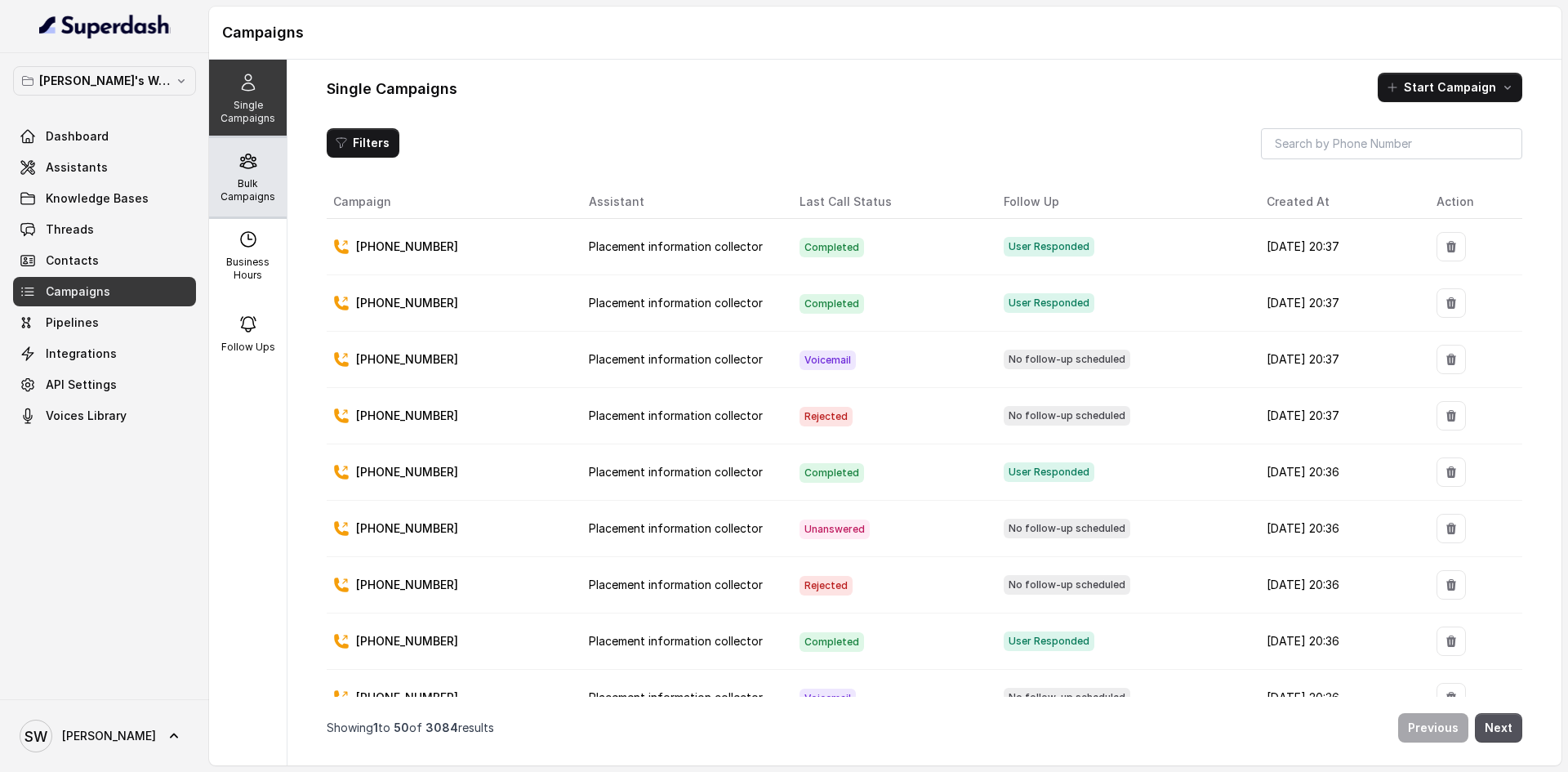
click at [238, 165] on icon at bounding box center [247, 161] width 20 height 20
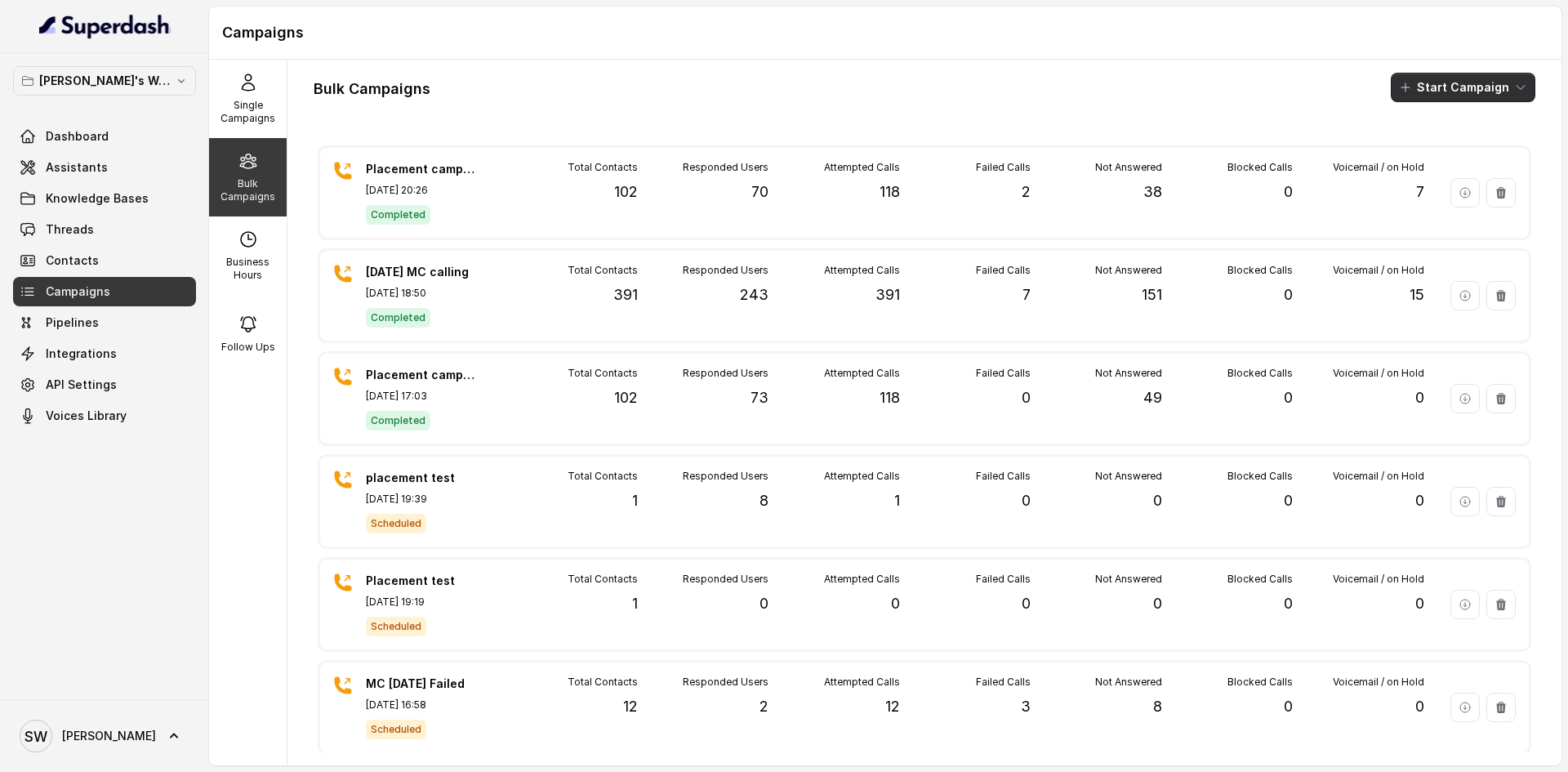
click at [1428, 85] on button "Start Campaign" at bounding box center [1462, 88] width 144 height 29
click at [1407, 156] on div "Call" at bounding box center [1428, 150] width 79 height 16
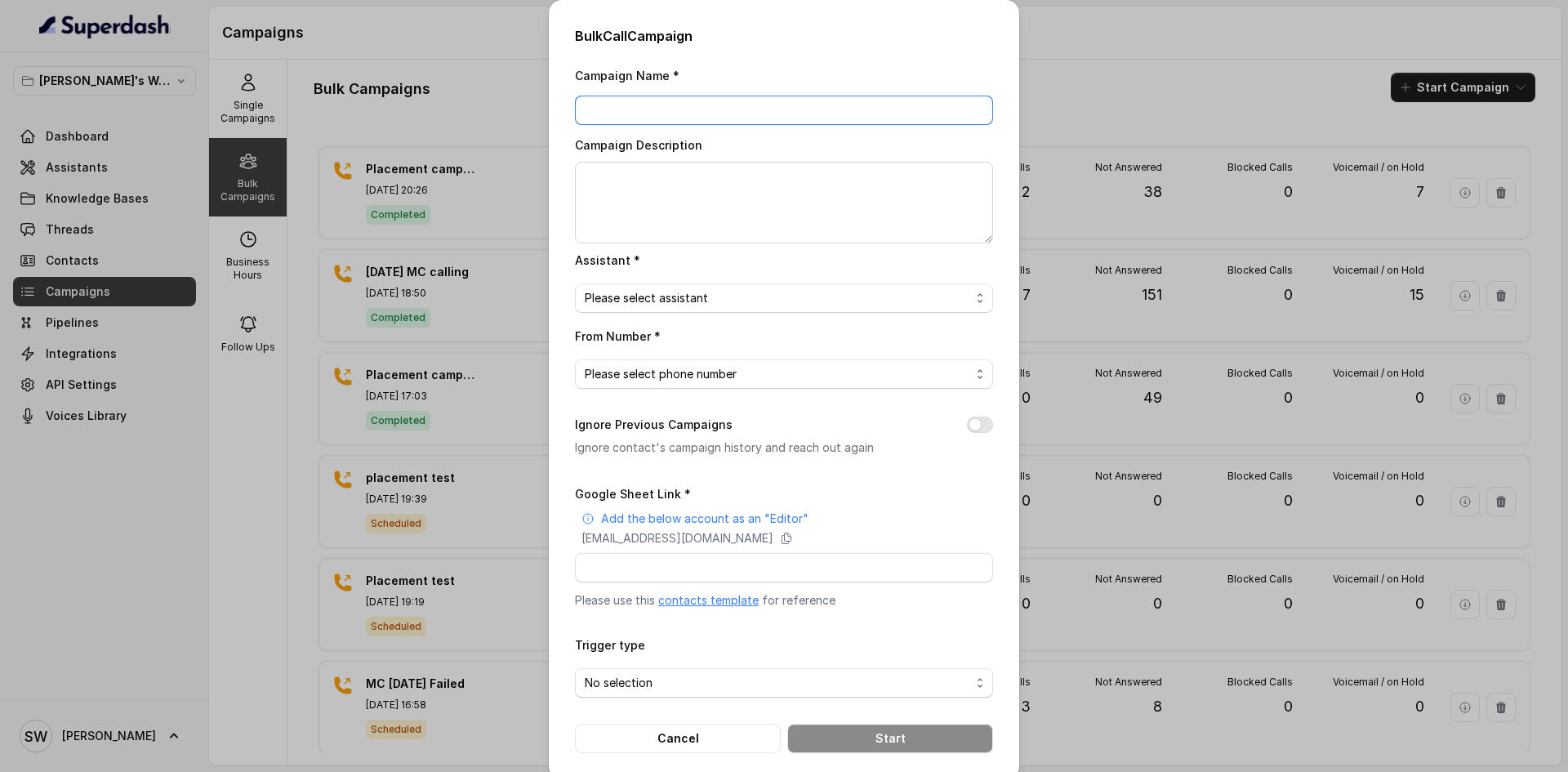
click at [912, 113] on input "Campaign Name *" at bounding box center [784, 110] width 418 height 29
type input "MC_16 Sep AI IVR calls"
click at [781, 206] on textarea "Campaign Description" at bounding box center [784, 202] width 418 height 82
type textarea "MC_16 Sep AI IVR Calls"
click at [723, 299] on span "Please select assistant" at bounding box center [777, 297] width 386 height 20
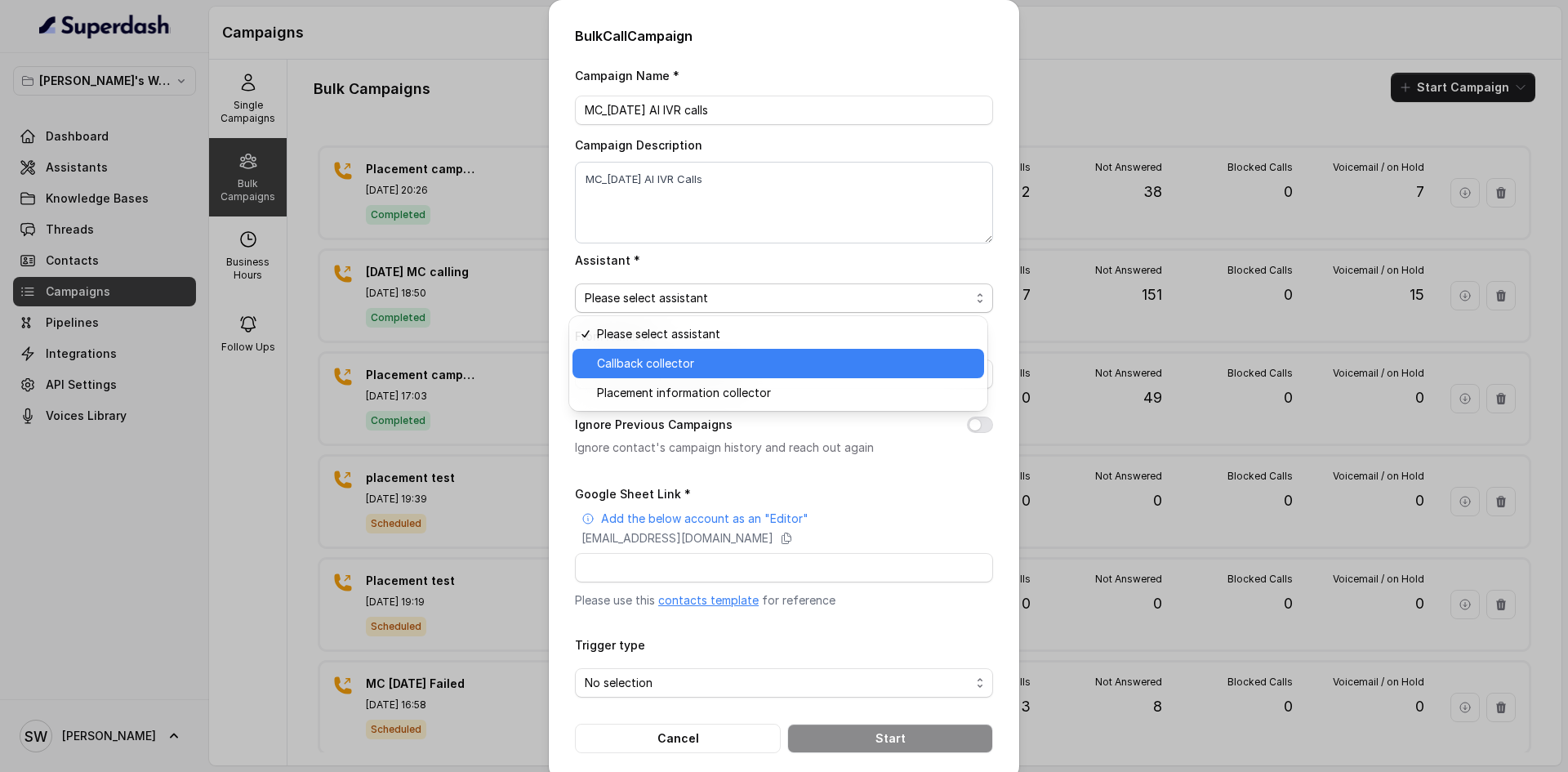
click at [690, 370] on span "Callback collector" at bounding box center [785, 363] width 377 height 20
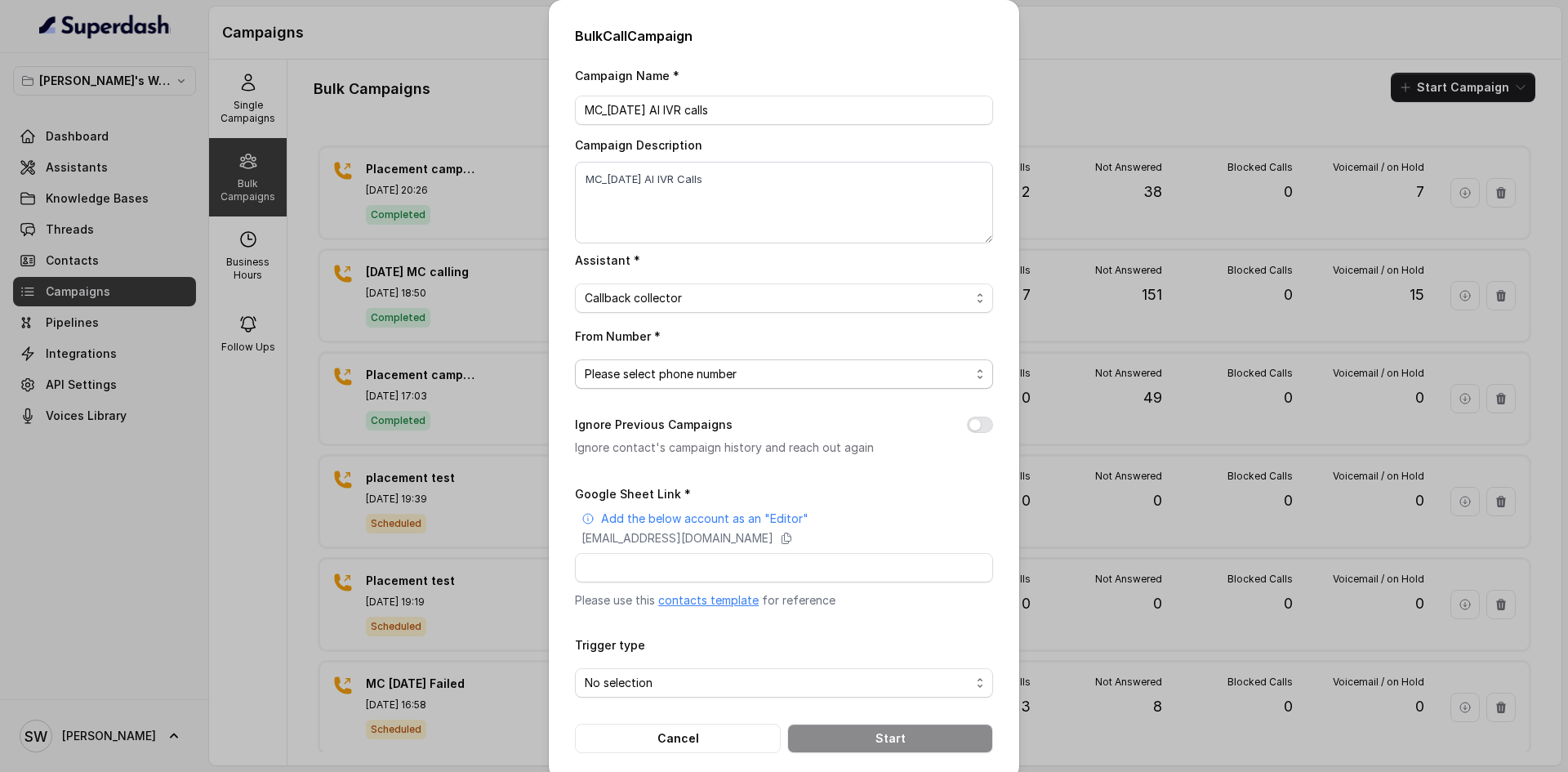
click at [690, 370] on span "Please select phone number" at bounding box center [777, 374] width 386 height 20
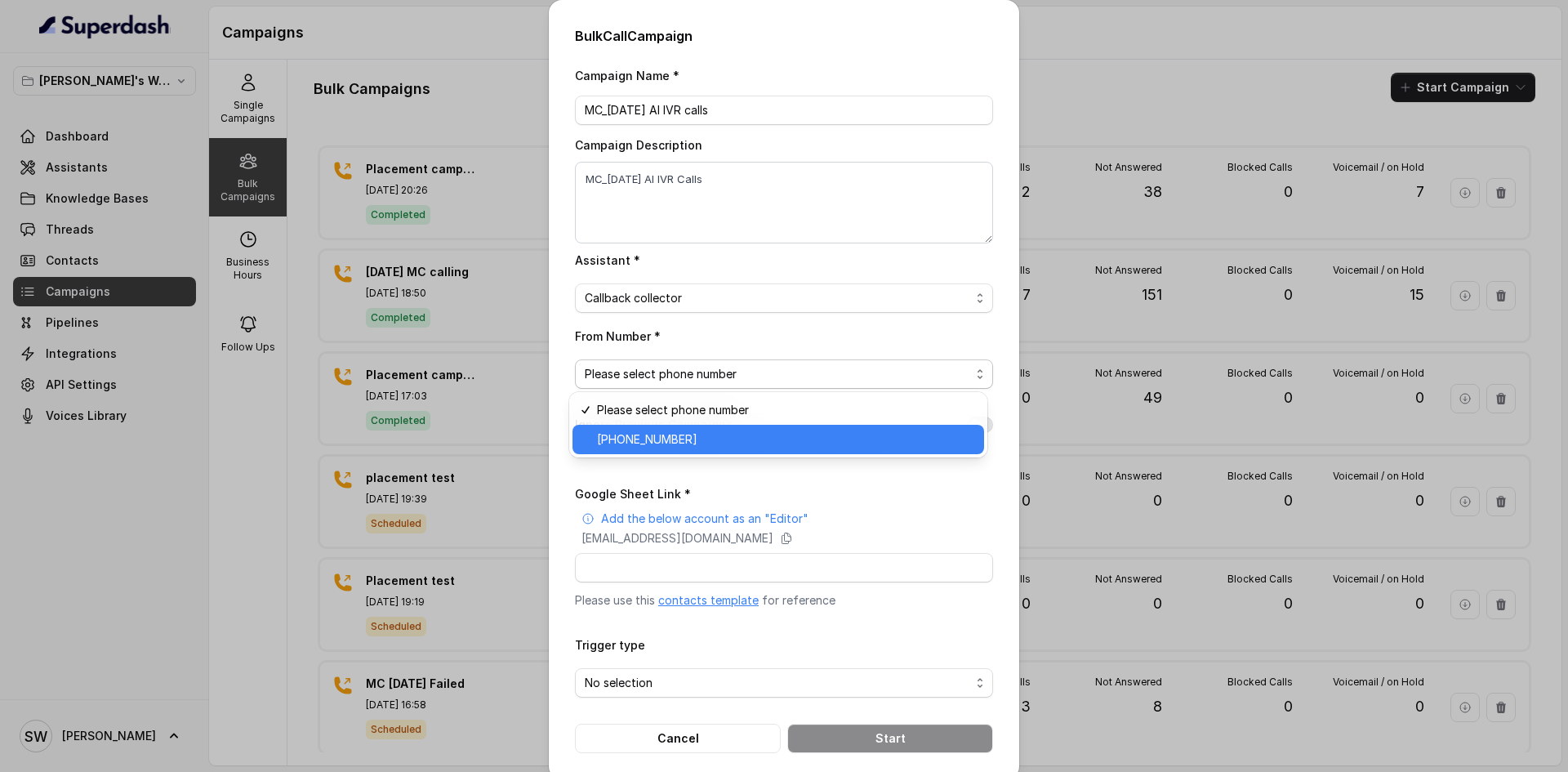
click at [662, 433] on span "+918035317729" at bounding box center [785, 439] width 377 height 20
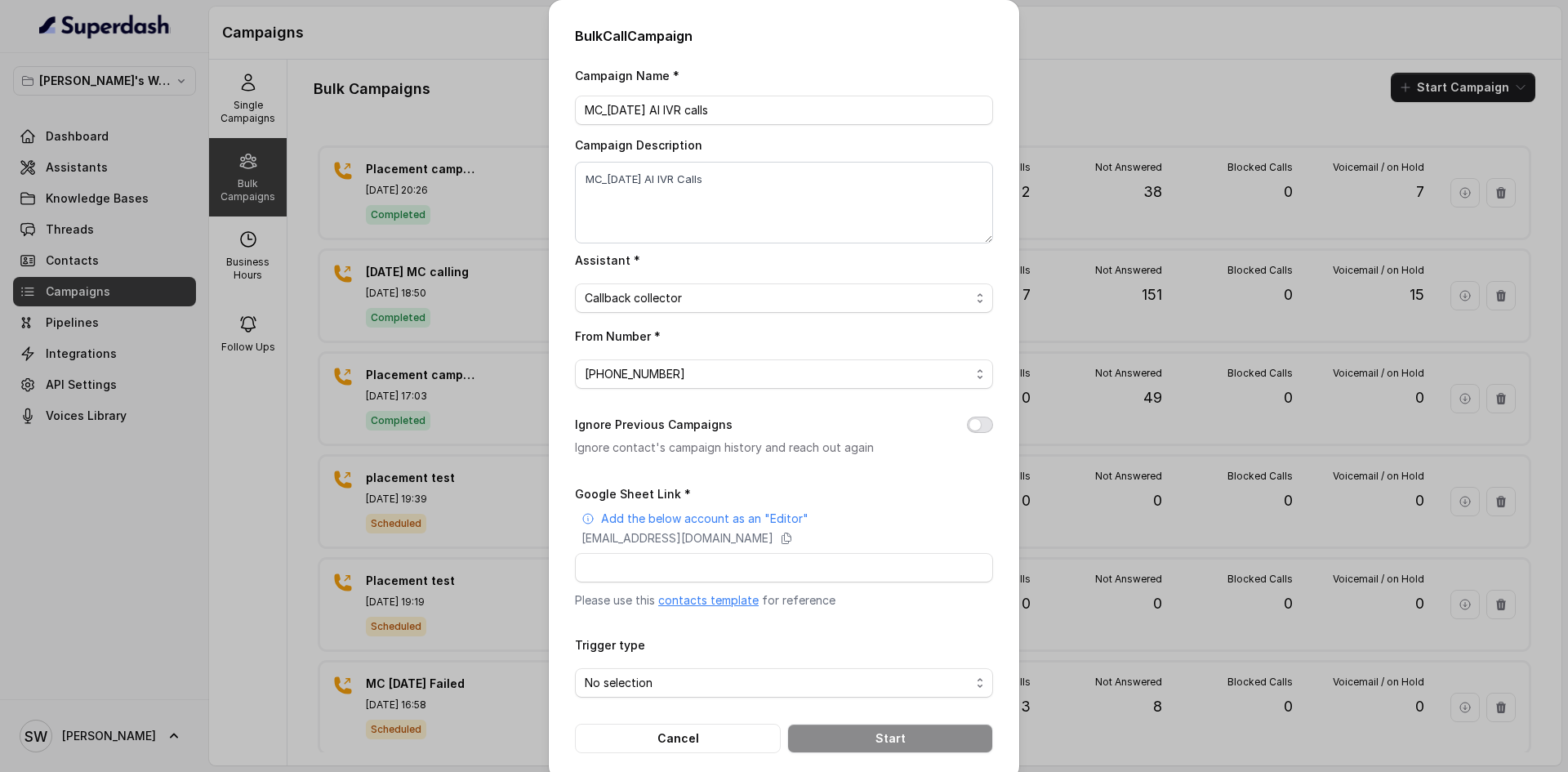
click at [975, 426] on button "Ignore Previous Campaigns" at bounding box center [979, 425] width 26 height 16
click at [727, 579] on input "Google Sheet Link *" at bounding box center [784, 567] width 418 height 29
paste input "https://docs.google.com/spreadsheets/d/1y0uLsZGo8C6nU_B8_zLSYEL4bn8bUSgQhTwpwW0…"
type input "https://docs.google.com/spreadsheets/d/1y0uLsZGo8C6nU_B8_zLSYEL4bn8bUSgQhTwpwW0…"
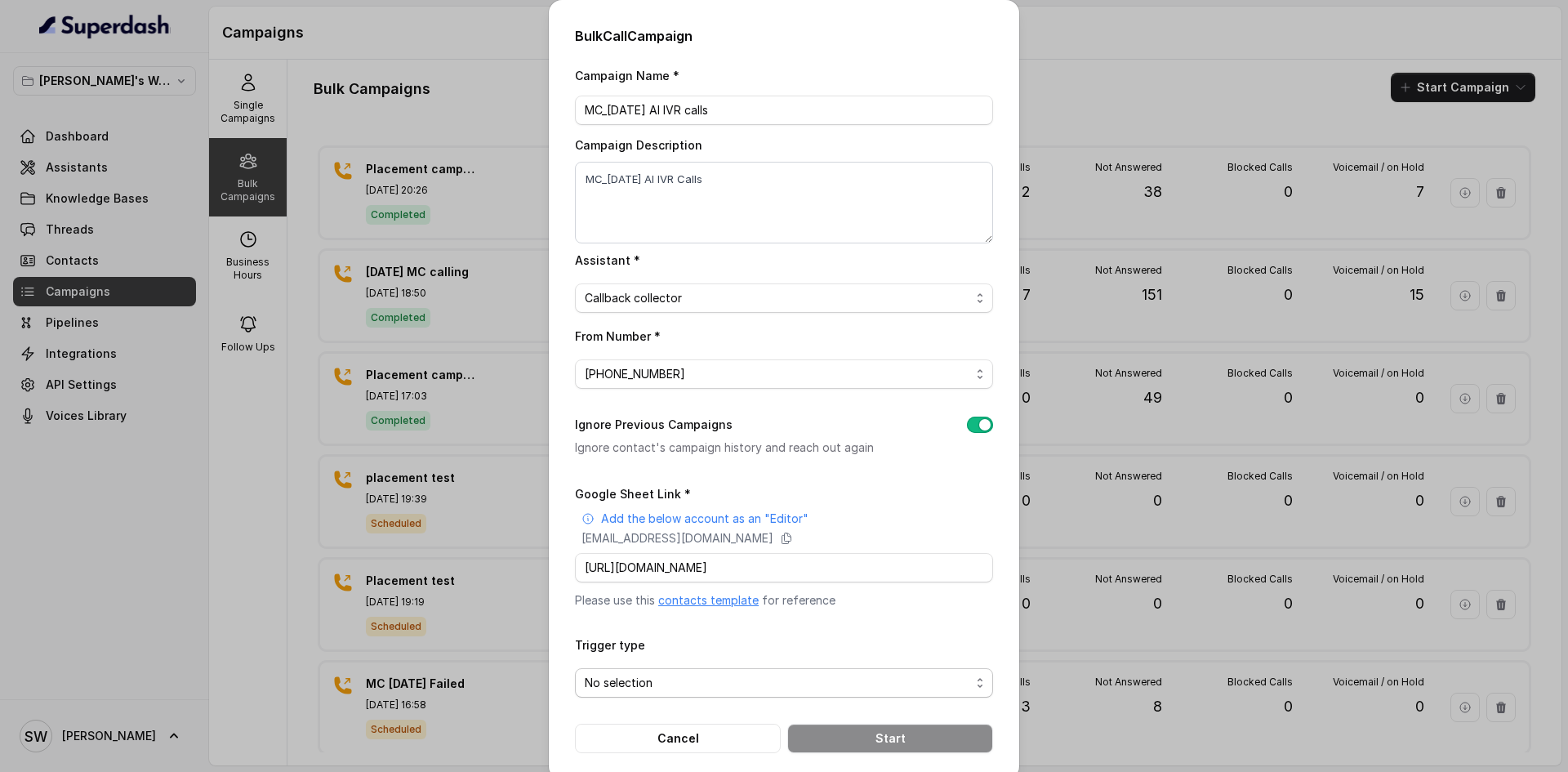
scroll to position [0, 0]
click at [696, 694] on span "No selection" at bounding box center [784, 683] width 418 height 29
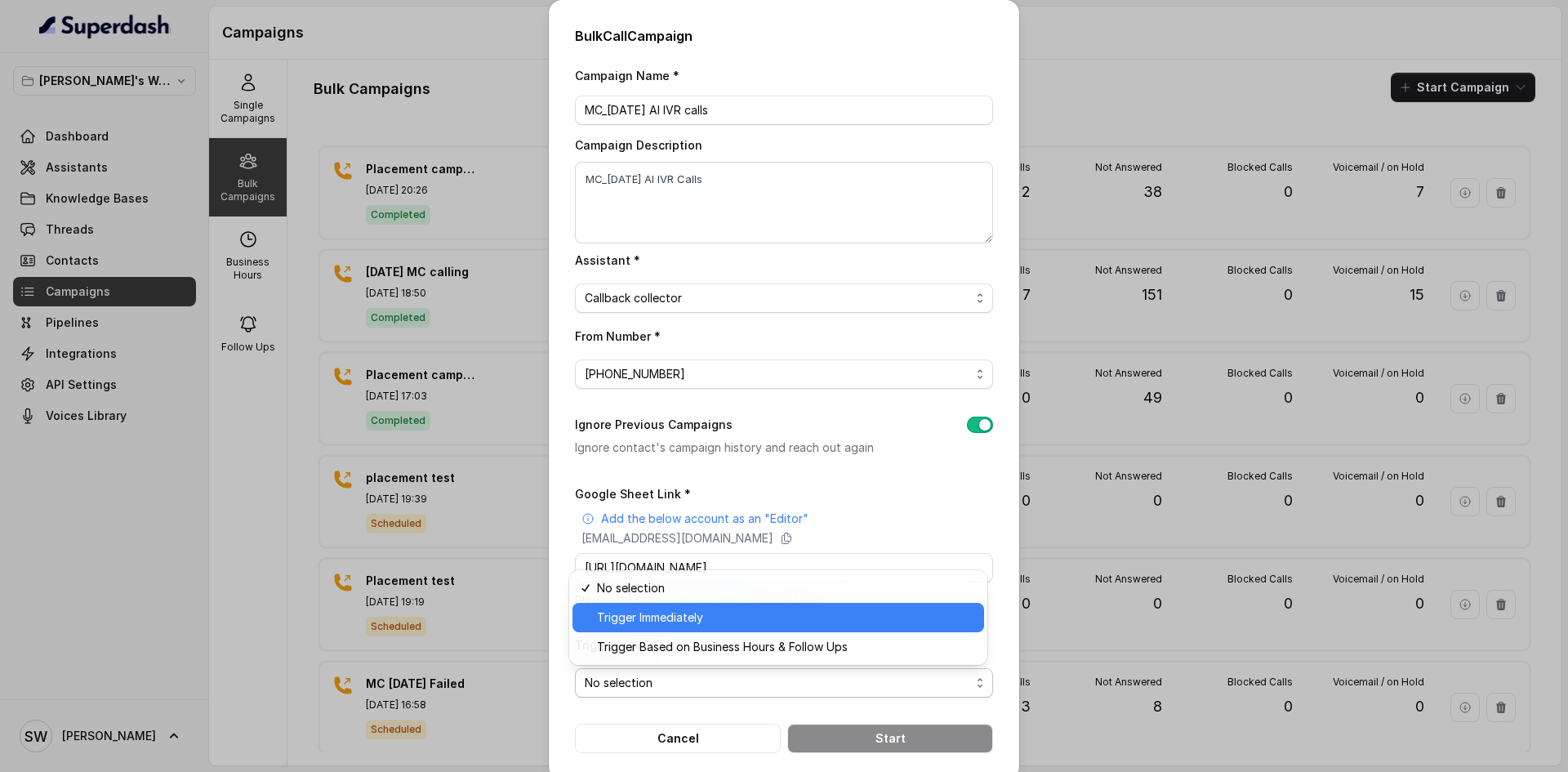
click at [723, 608] on span "Trigger Immediately" at bounding box center [785, 617] width 377 height 20
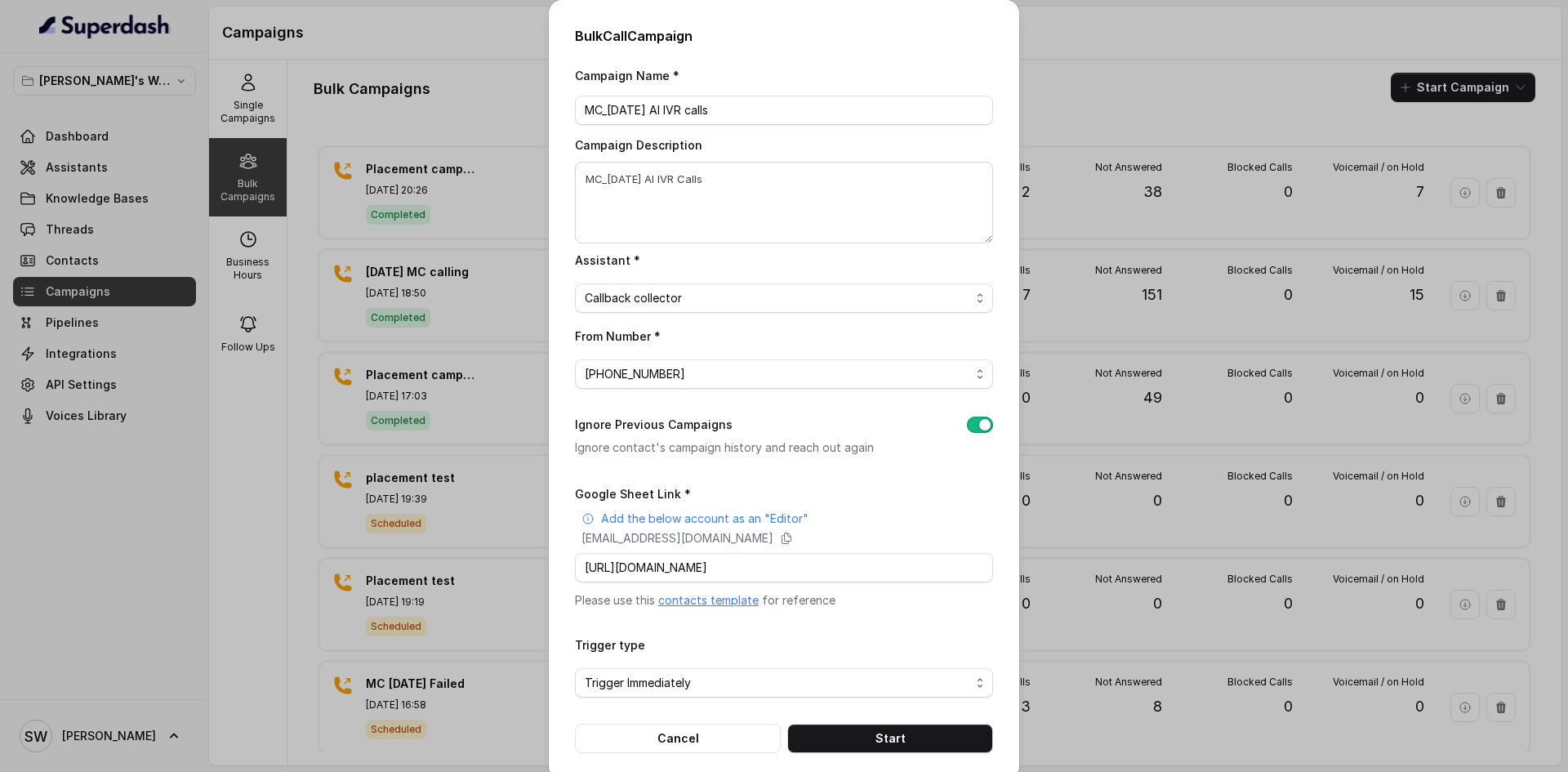
click at [524, 518] on div "Bulk Call Campaign Campaign Name * MC_16 Sep AI IVR calls Campaign Description …" at bounding box center [784, 386] width 1568 height 772
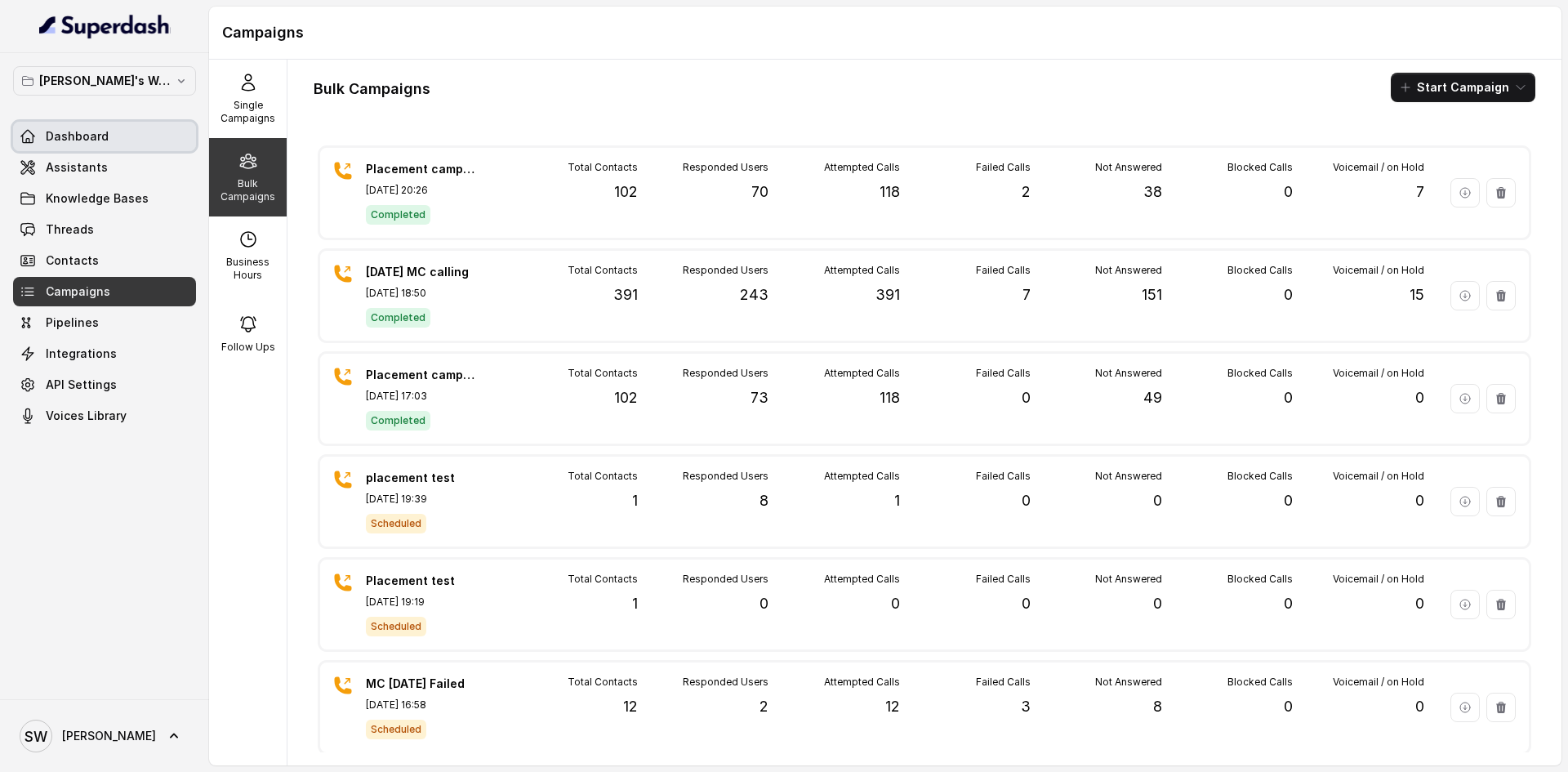
click at [99, 142] on span "Dashboard" at bounding box center [76, 136] width 63 height 16
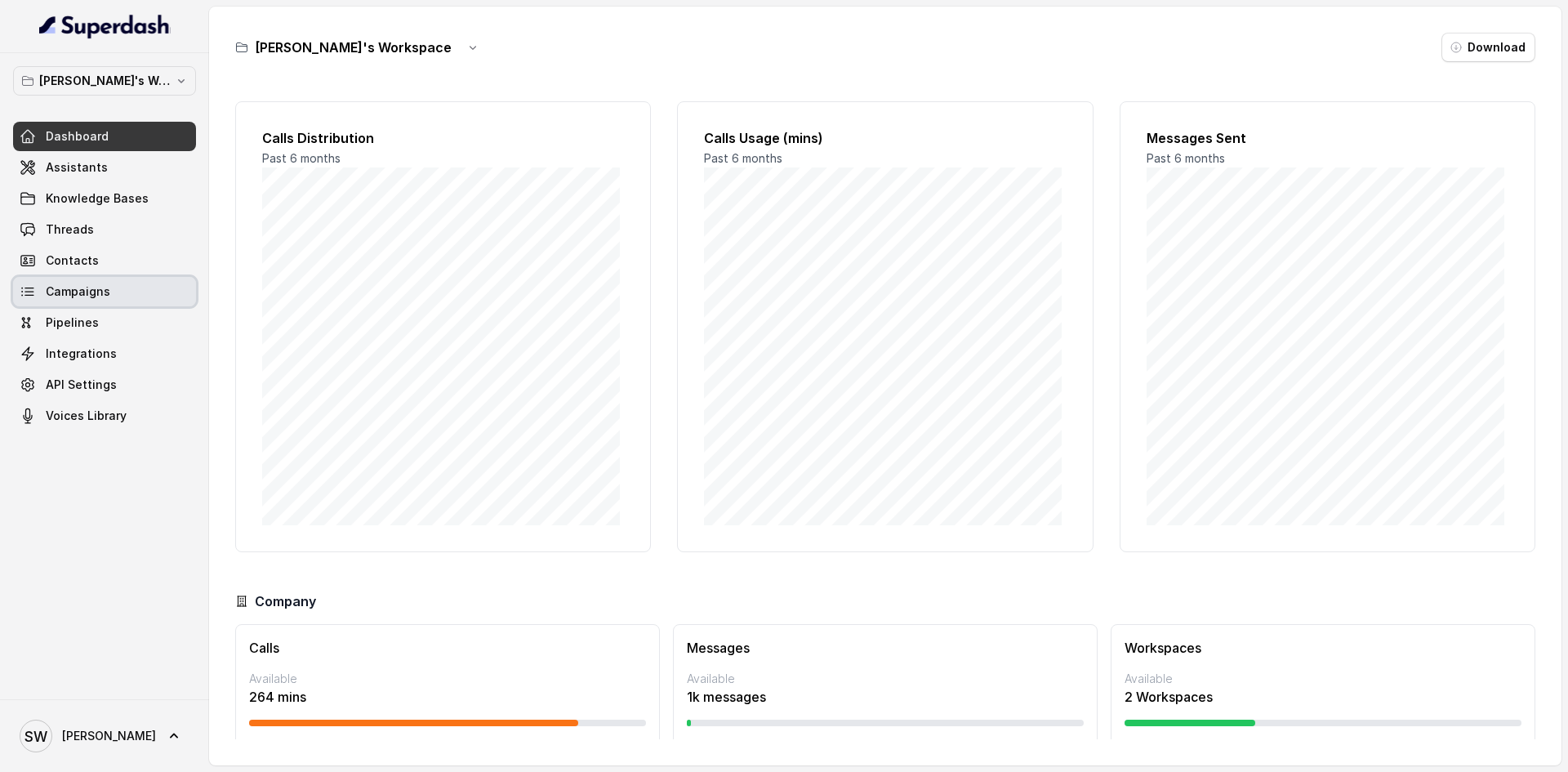
click at [97, 291] on span "Campaigns" at bounding box center [77, 291] width 64 height 16
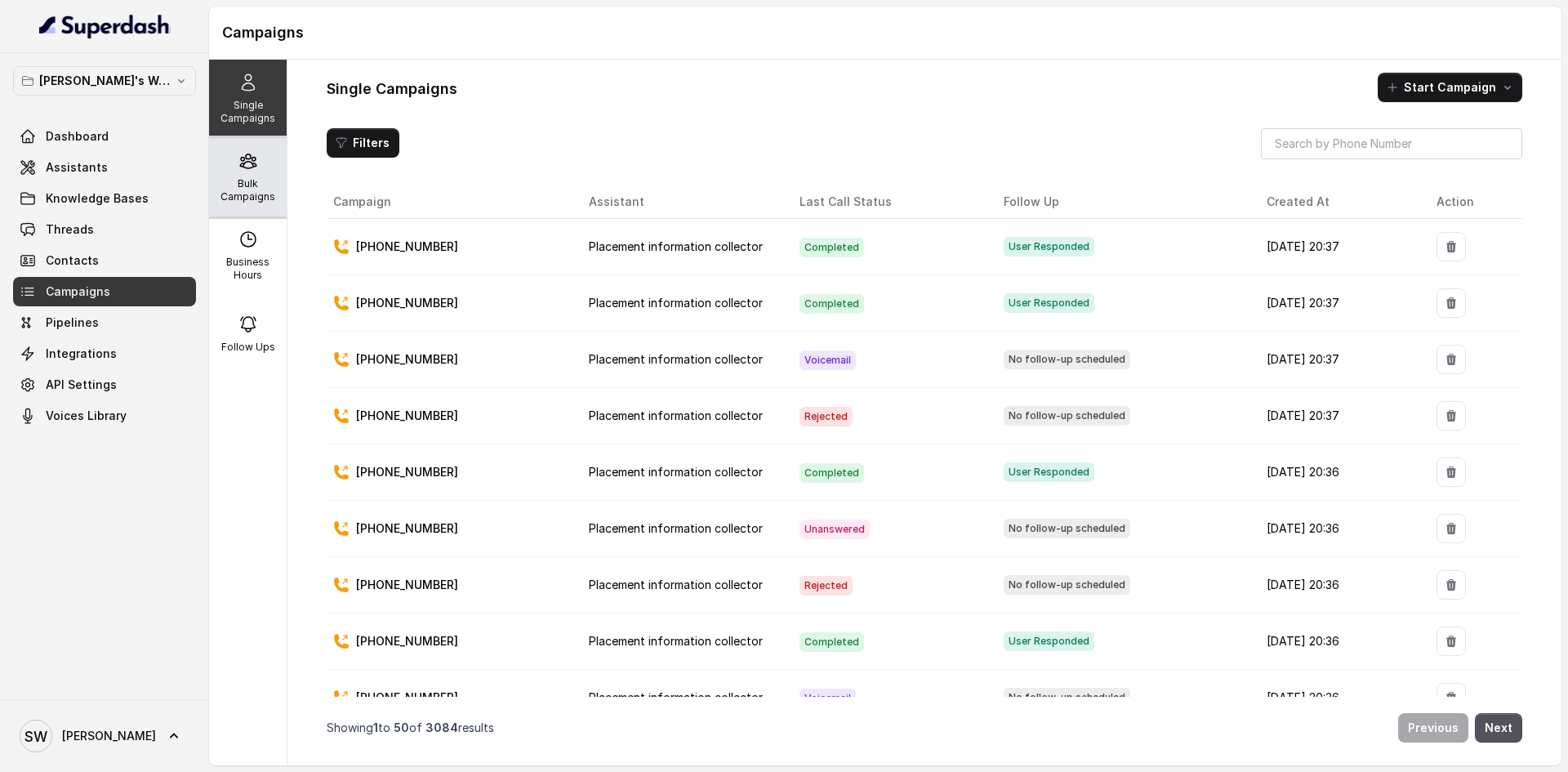
click at [272, 173] on div "Bulk Campaigns" at bounding box center [247, 177] width 77 height 78
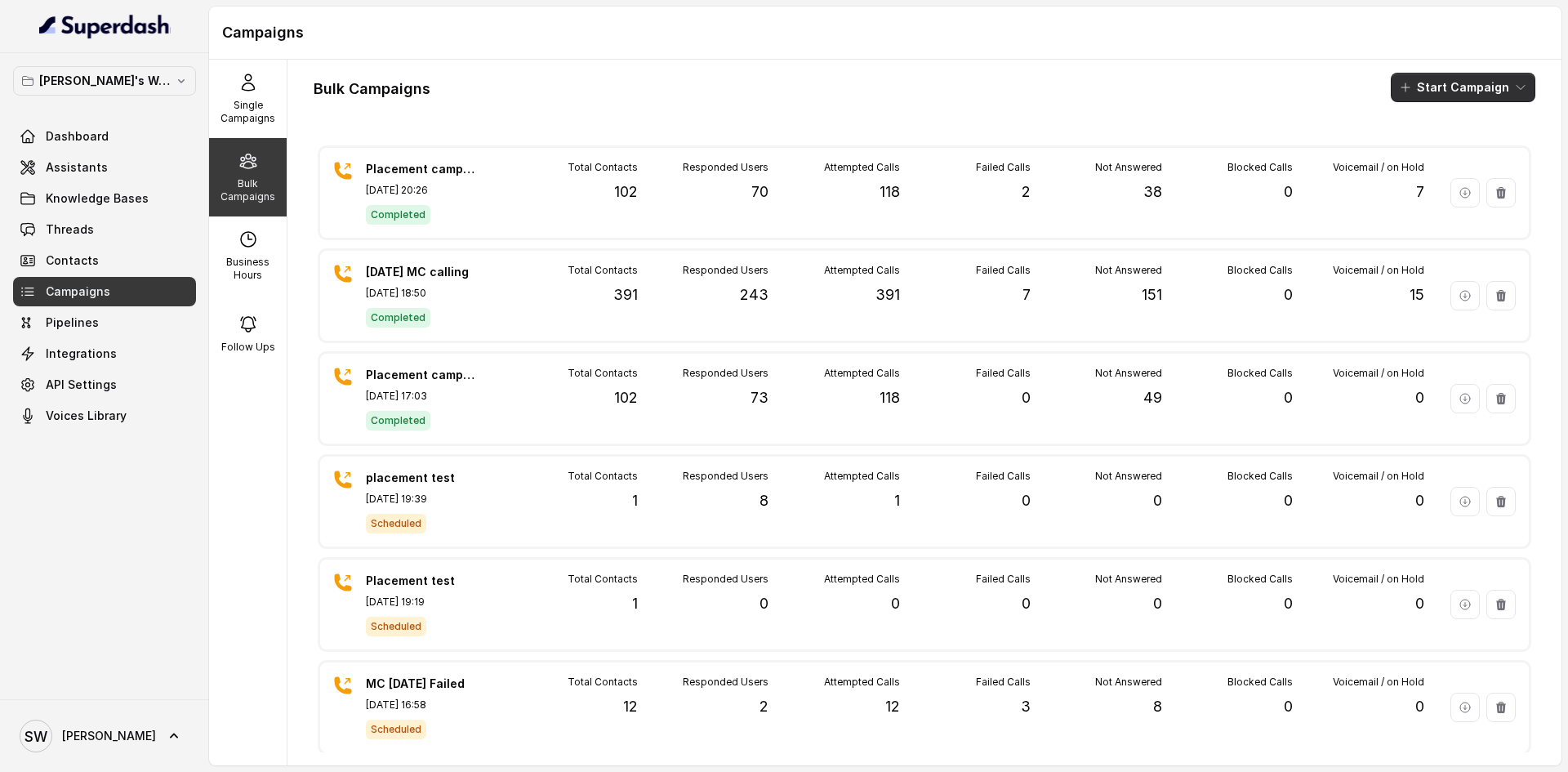
click at [1446, 73] on button "Start Campaign" at bounding box center [1462, 88] width 144 height 29
click at [1415, 149] on p "Call" at bounding box center [1420, 150] width 20 height 16
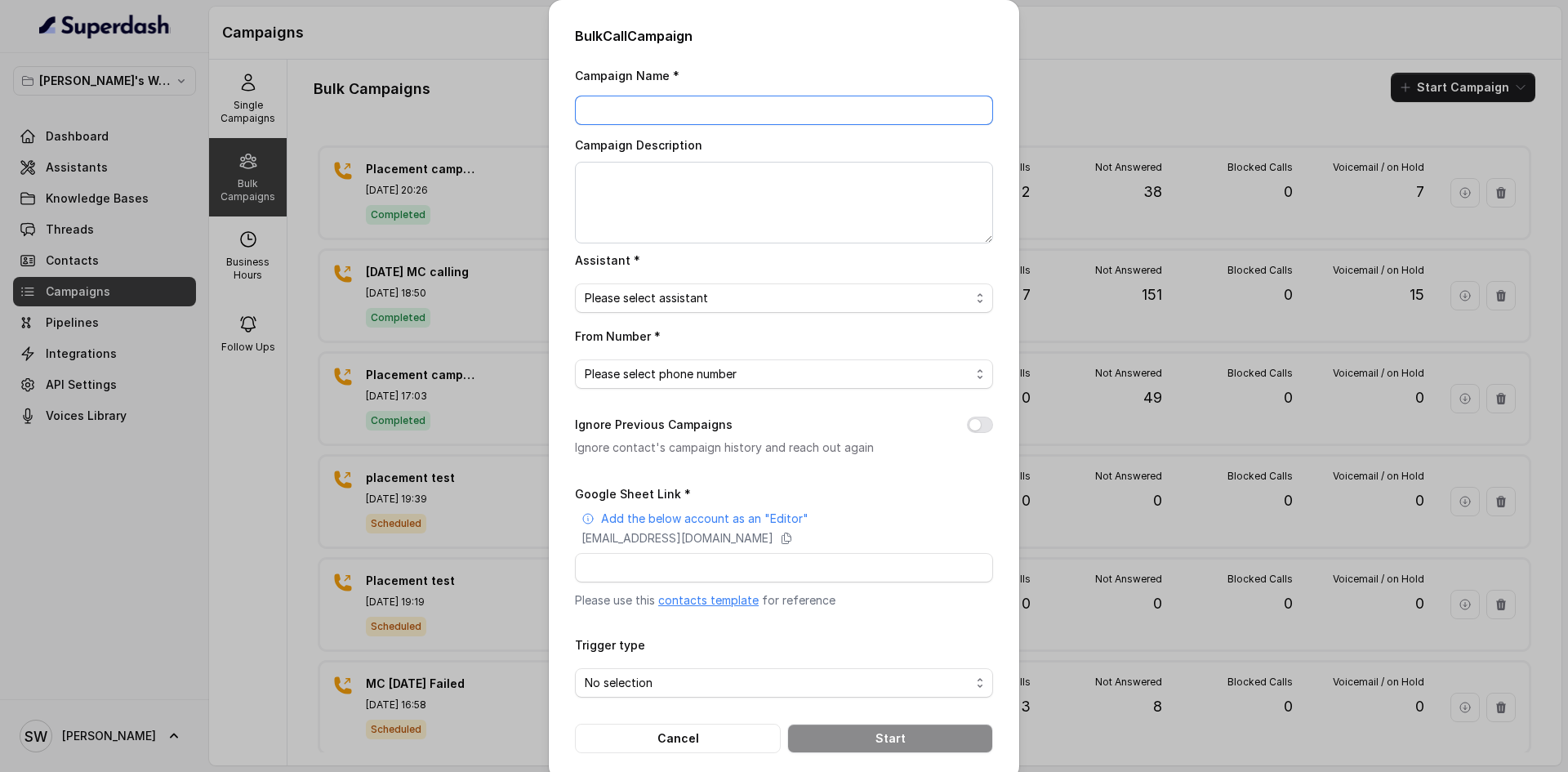
click at [857, 107] on input "Campaign Name *" at bounding box center [784, 110] width 418 height 29
click at [684, 116] on input "16_Sep MC AI IVR calls" at bounding box center [784, 110] width 418 height 29
type input "16_Sep MC AI IVR Calls"
click at [641, 195] on textarea "Campaign Description" at bounding box center [784, 202] width 418 height 82
type textarea "16_Sep MC AI IVR Calls"
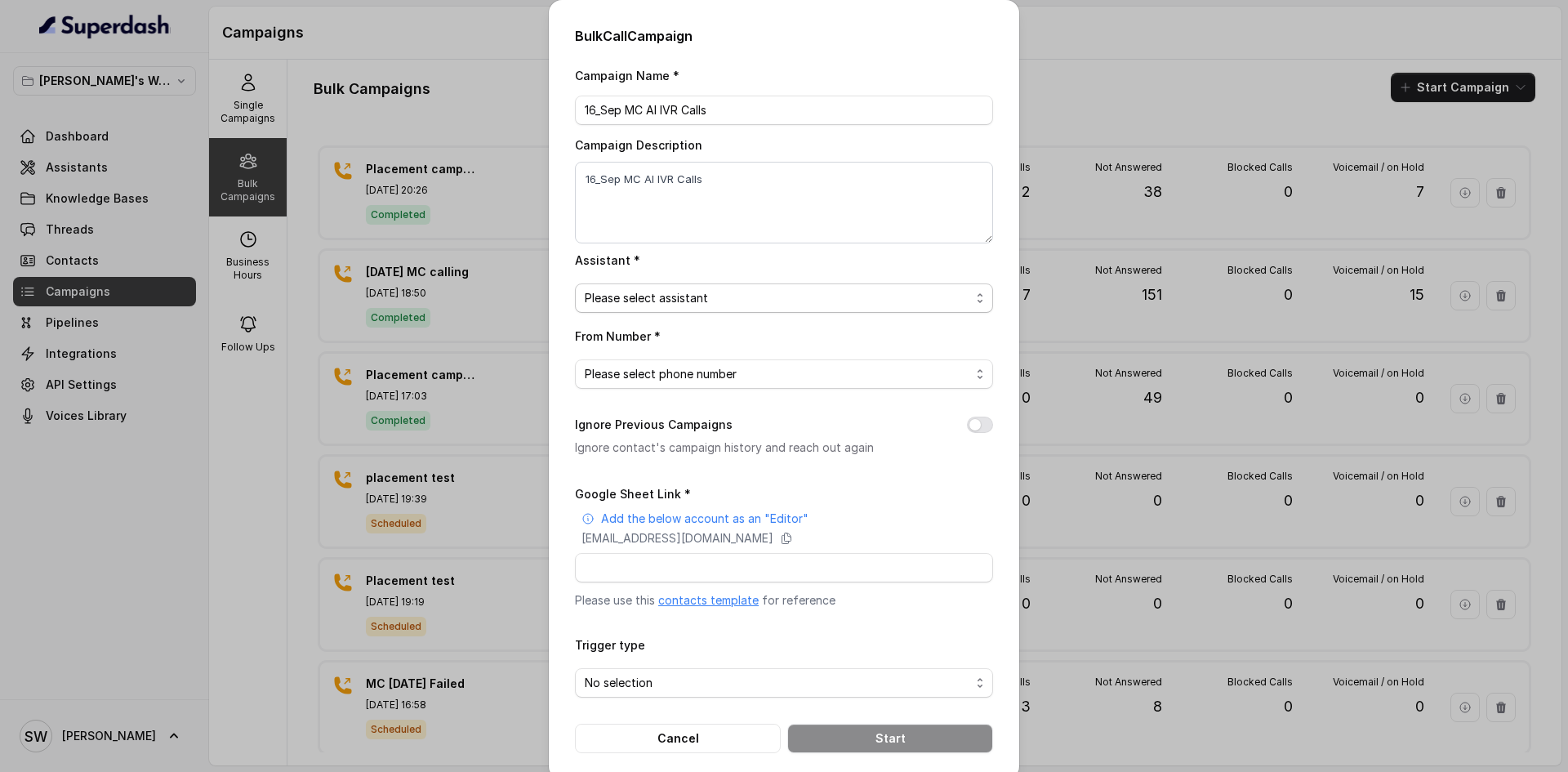
click at [639, 288] on span "Please select assistant" at bounding box center [777, 297] width 386 height 20
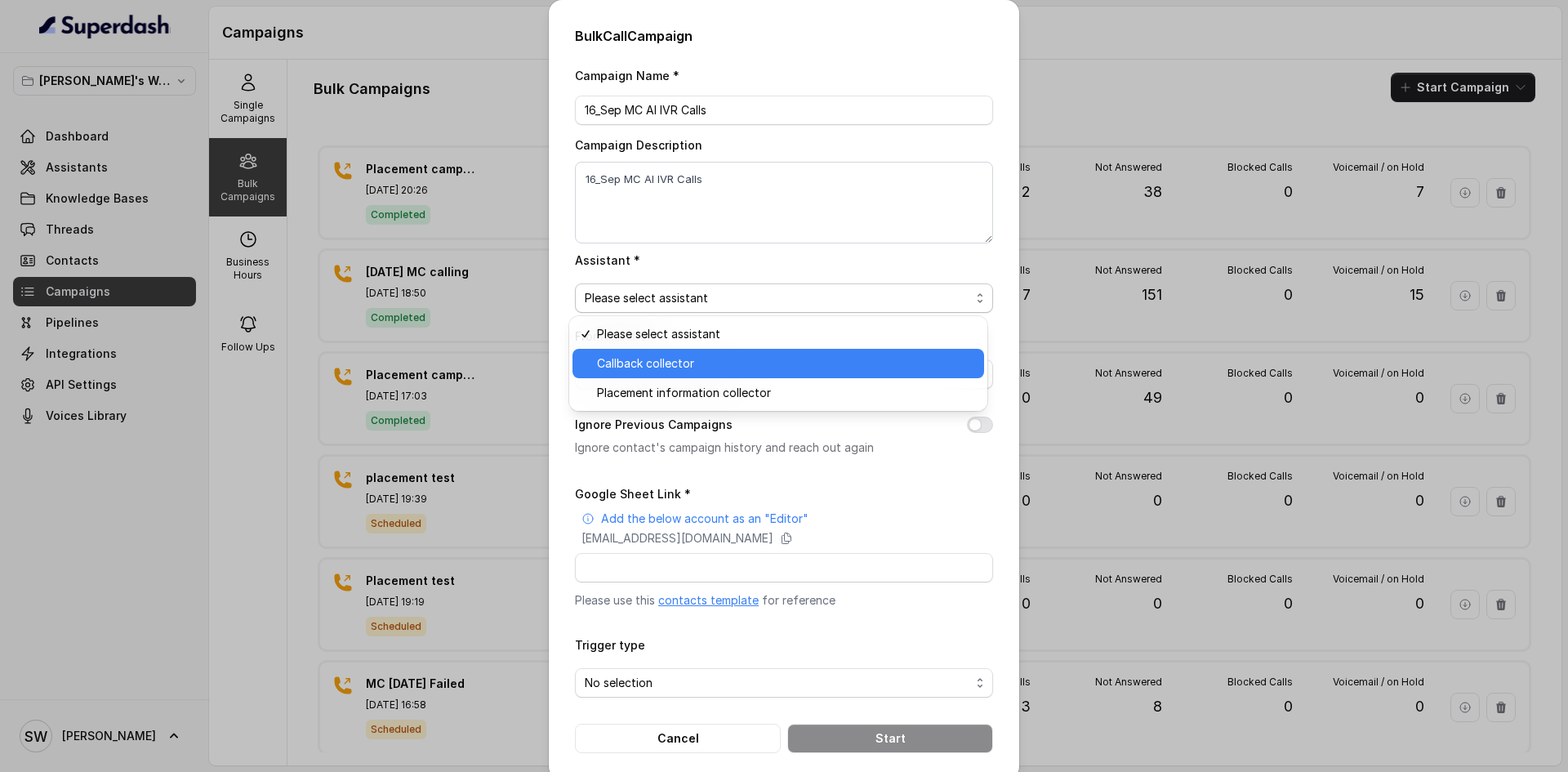
click at [659, 363] on span "Callback collector" at bounding box center [785, 363] width 377 height 20
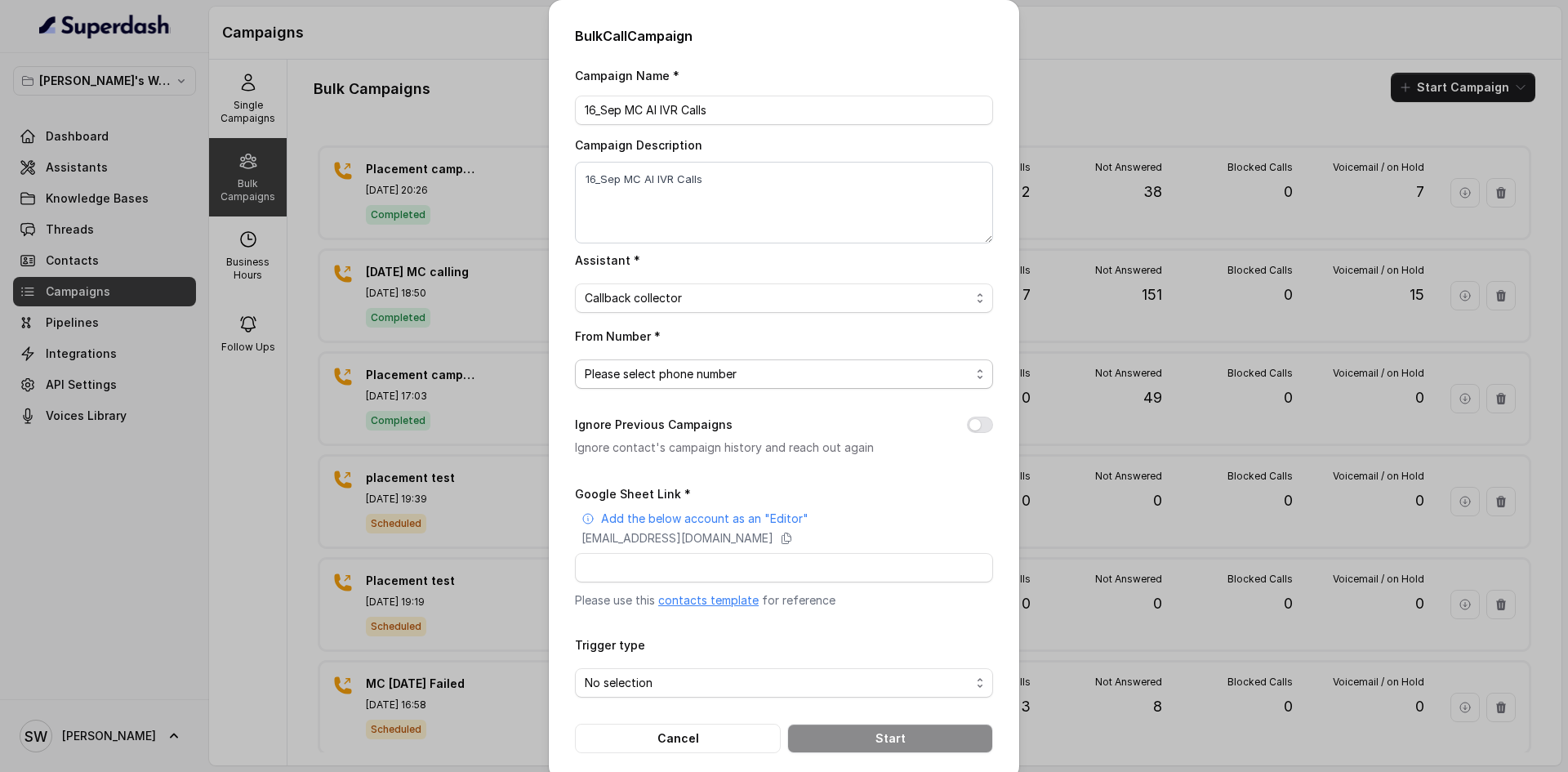
click at [679, 382] on span "Please select phone number" at bounding box center [777, 374] width 386 height 20
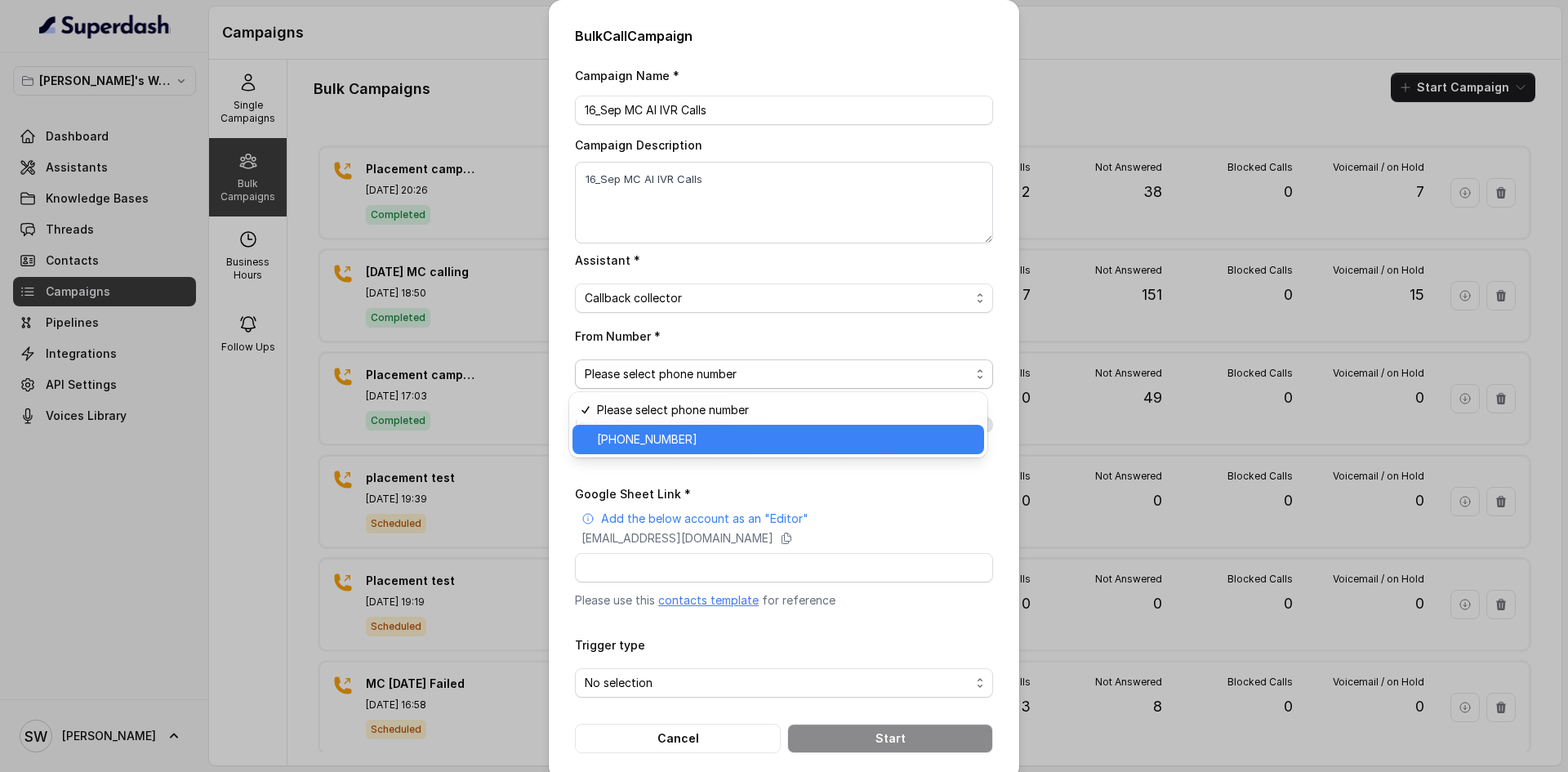
click at [701, 450] on div "+918035317729" at bounding box center [778, 439] width 412 height 29
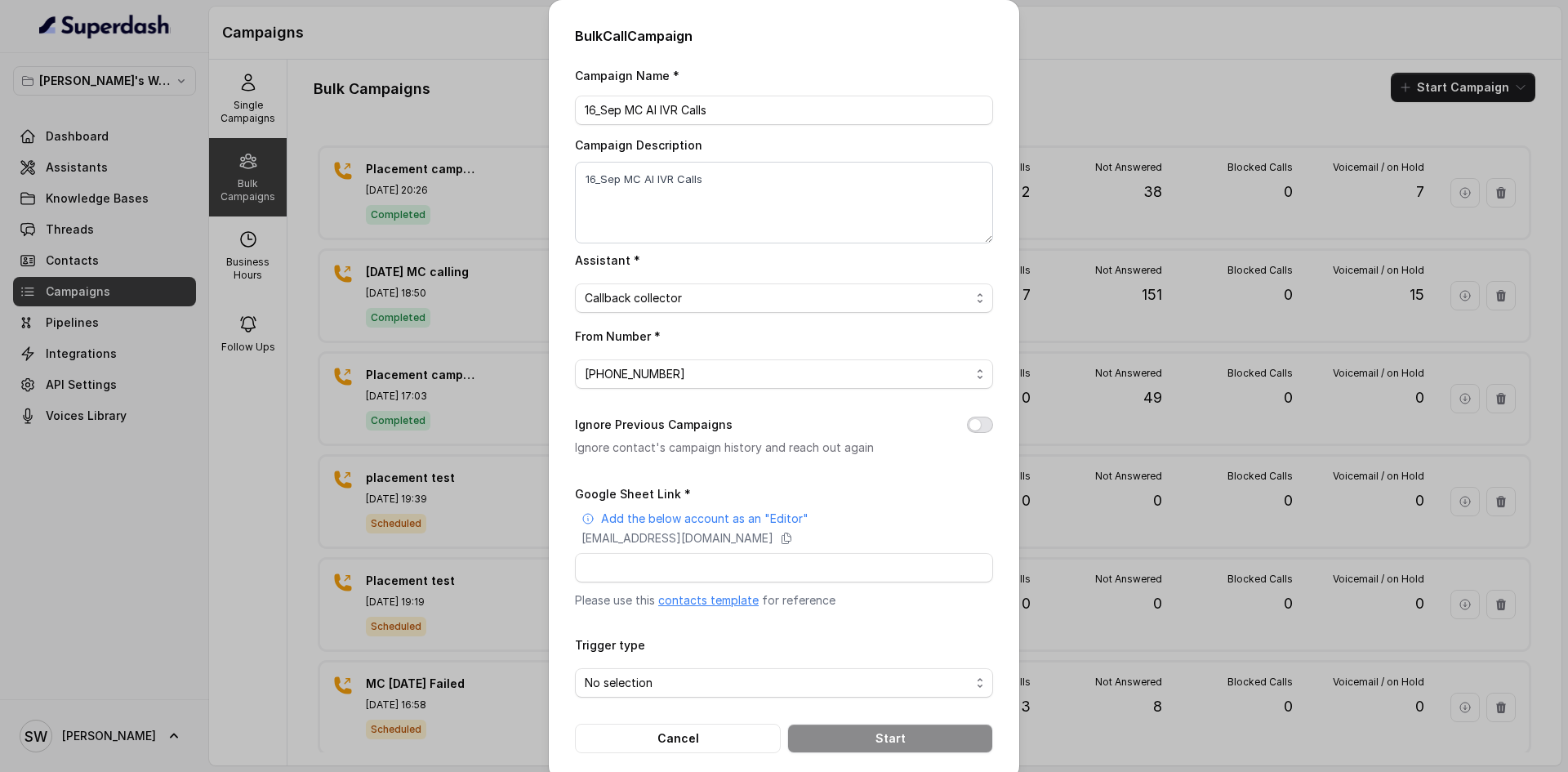
click at [983, 423] on button "Ignore Previous Campaigns" at bounding box center [979, 425] width 26 height 16
click at [699, 569] on input "Google Sheet Link *" at bounding box center [784, 567] width 418 height 29
paste input "https://docs.google.com/spreadsheets/d/1y0uLsZGo8C6nU_B8_zLSYEL4bn8bUSgQhTwpwW0…"
type input "https://docs.google.com/spreadsheets/d/1y0uLsZGo8C6nU_B8_zLSYEL4bn8bUSgQhTwpwW0…"
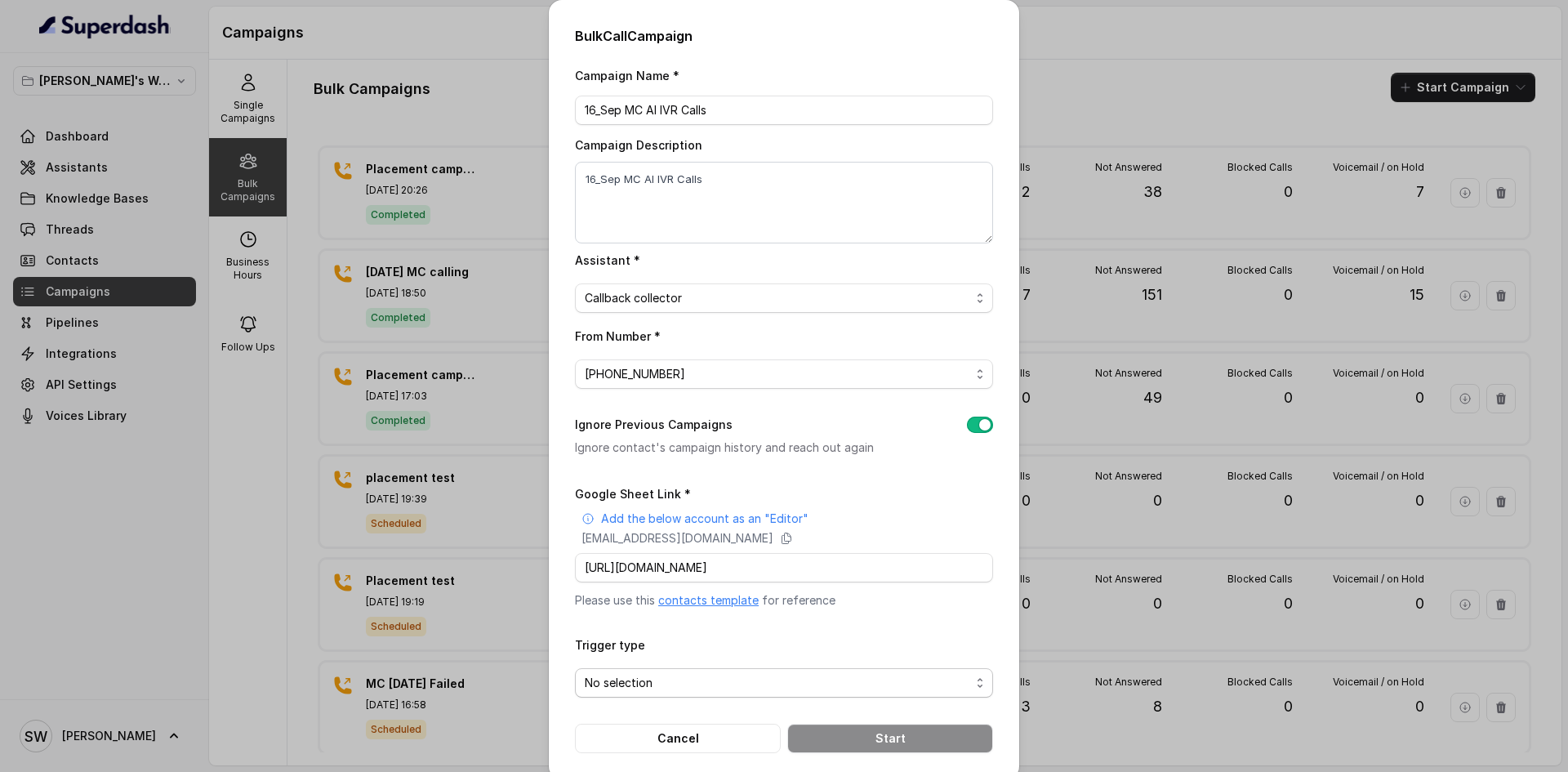
scroll to position [0, 0]
click at [685, 683] on span "No selection" at bounding box center [777, 683] width 386 height 20
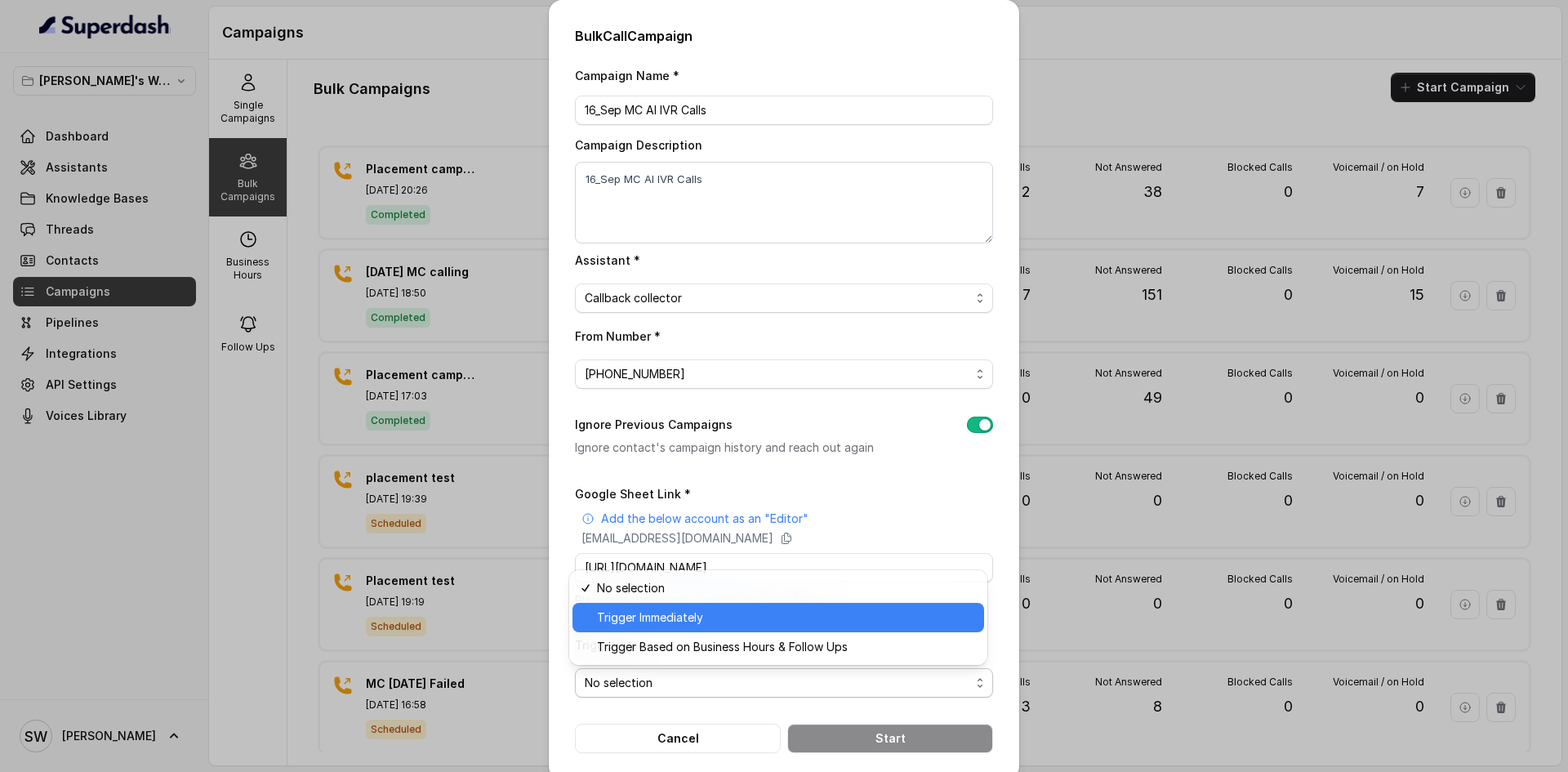
click at [711, 621] on span "Trigger Immediately" at bounding box center [785, 617] width 377 height 20
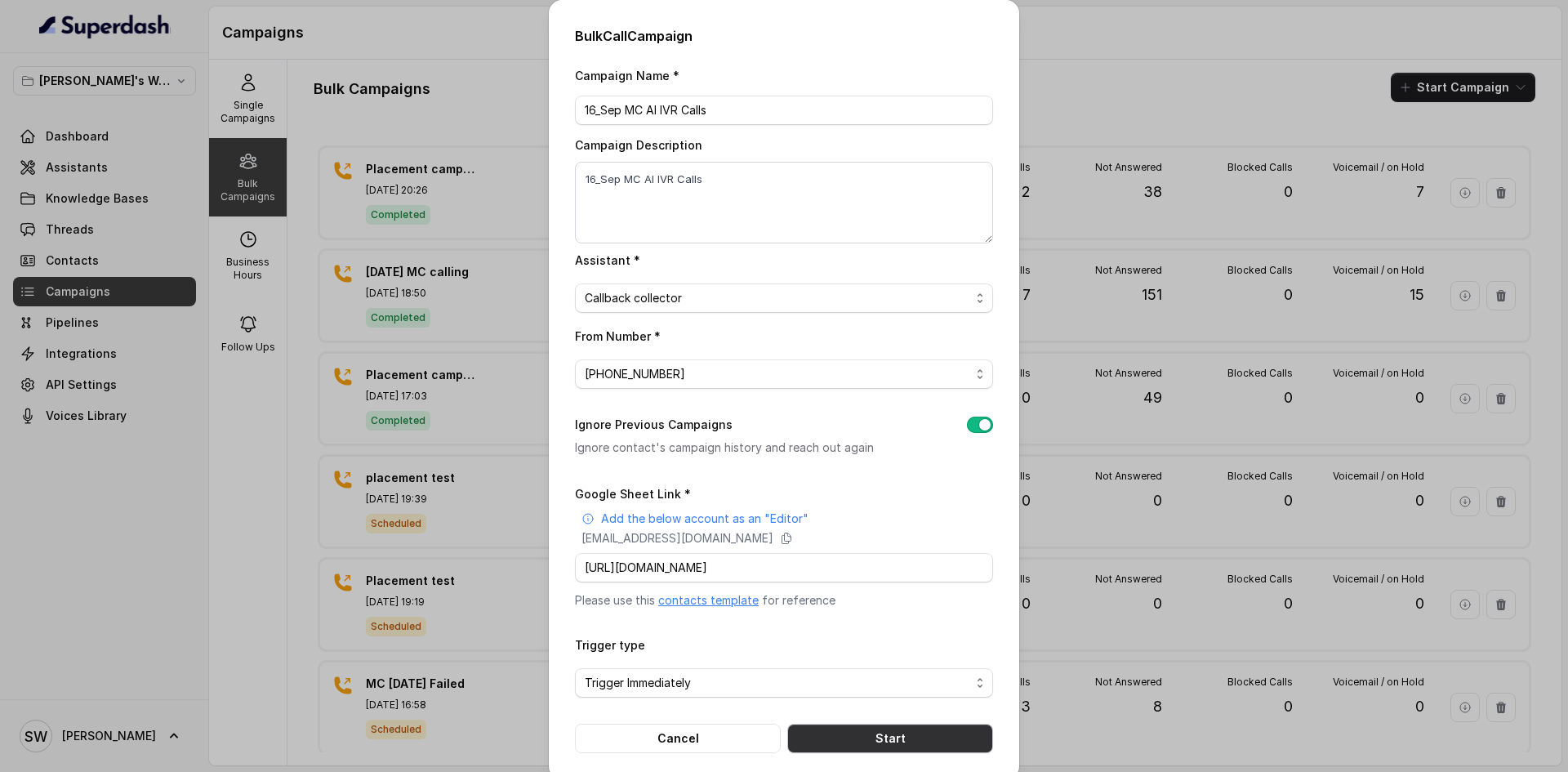
click at [877, 751] on button "Start" at bounding box center [889, 738] width 205 height 29
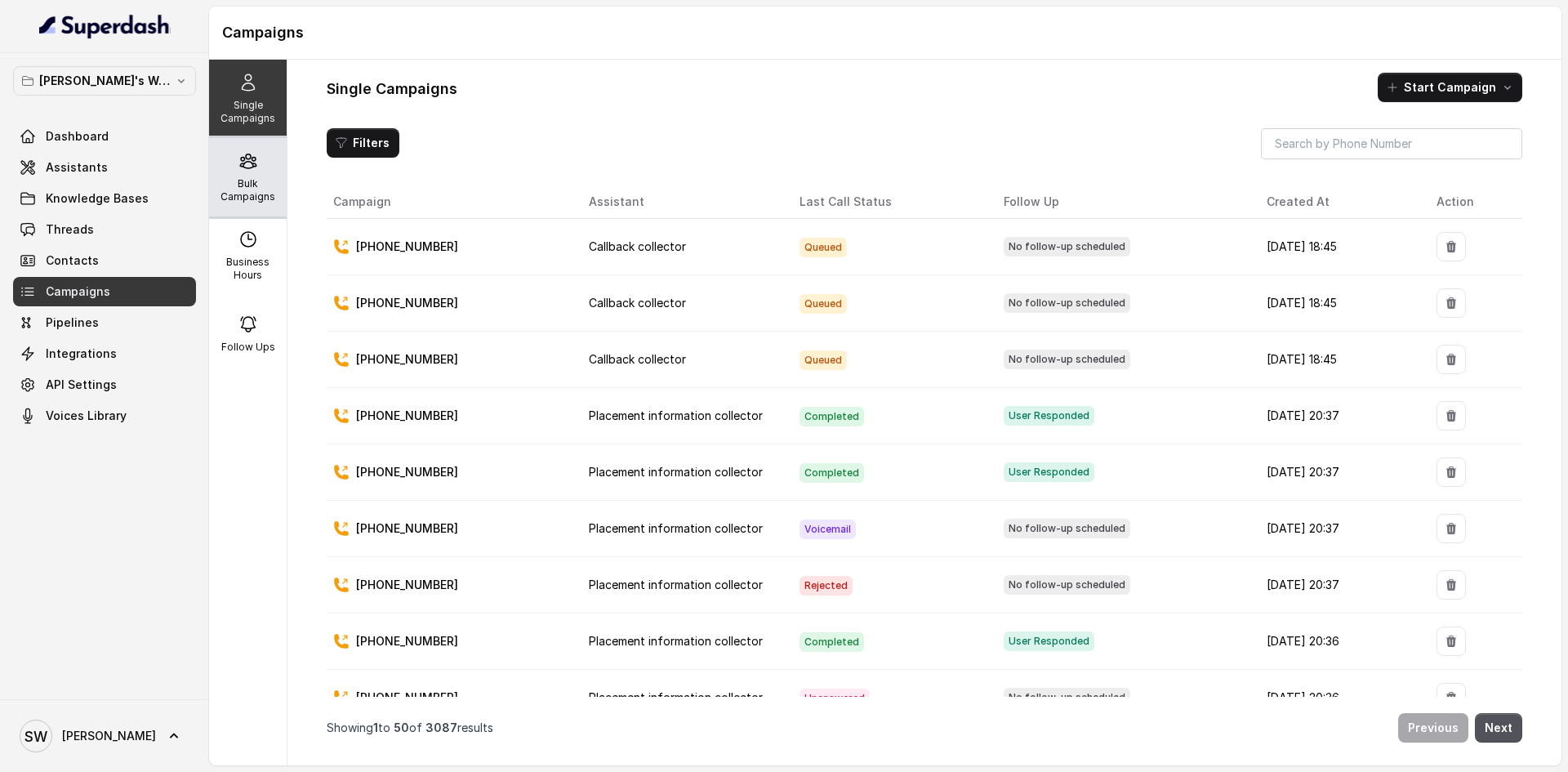
click at [258, 162] on div "Bulk Campaigns" at bounding box center [247, 177] width 77 height 78
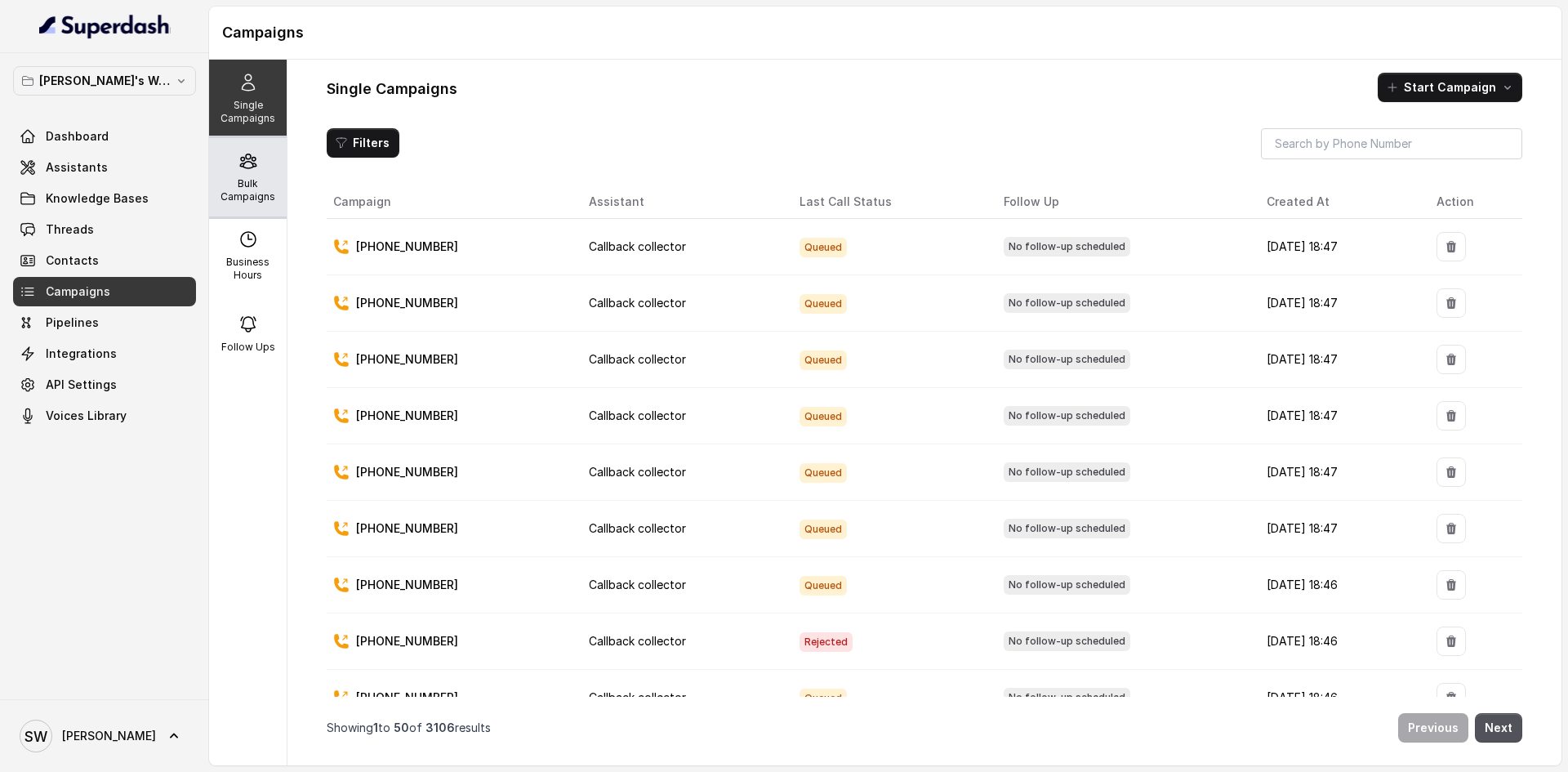
click at [250, 172] on div "Bulk Campaigns" at bounding box center [247, 177] width 77 height 78
click at [241, 175] on div "Bulk Campaigns" at bounding box center [247, 177] width 77 height 78
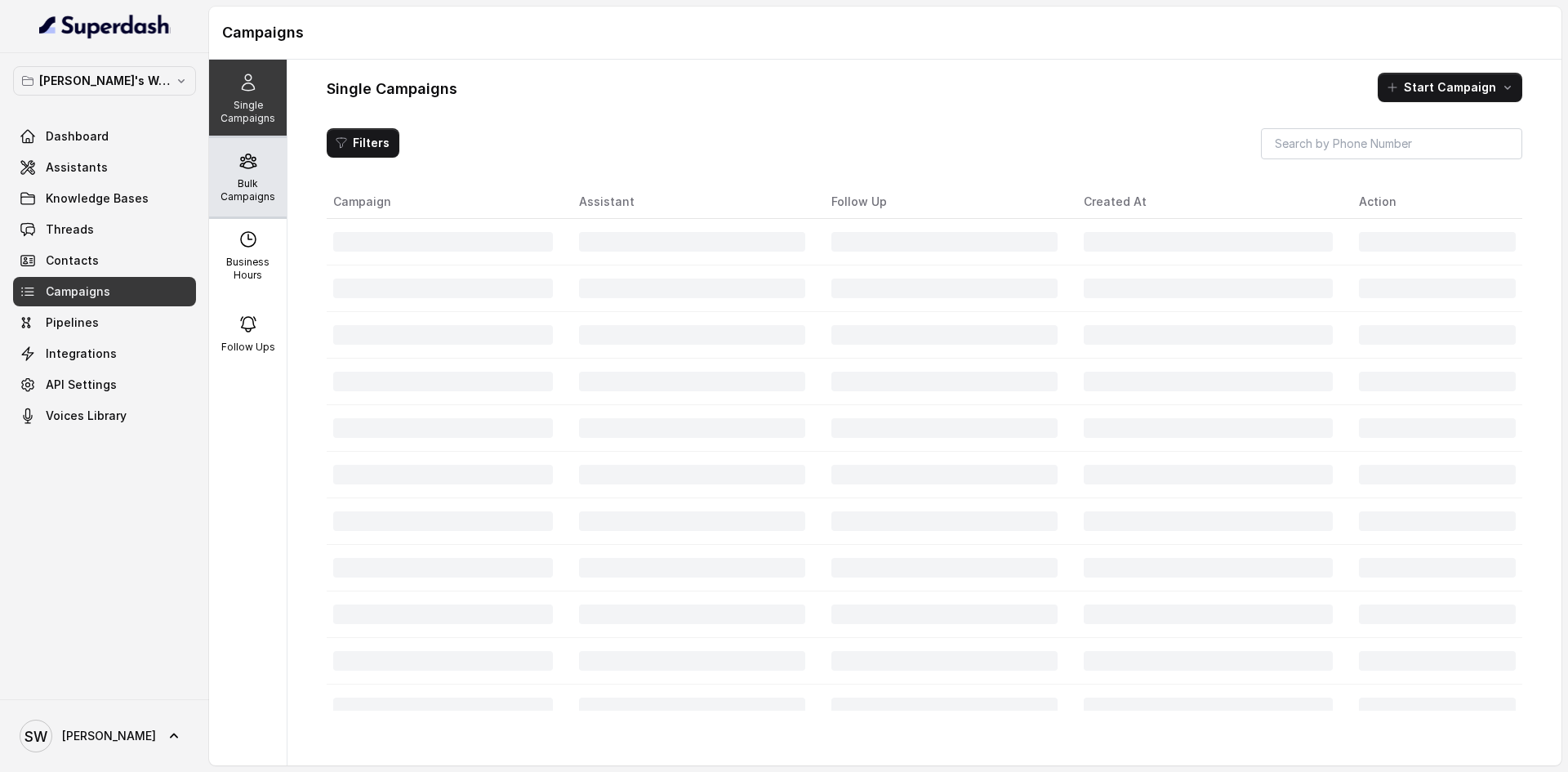
click at [226, 189] on p "Bulk Campaigns" at bounding box center [247, 190] width 64 height 26
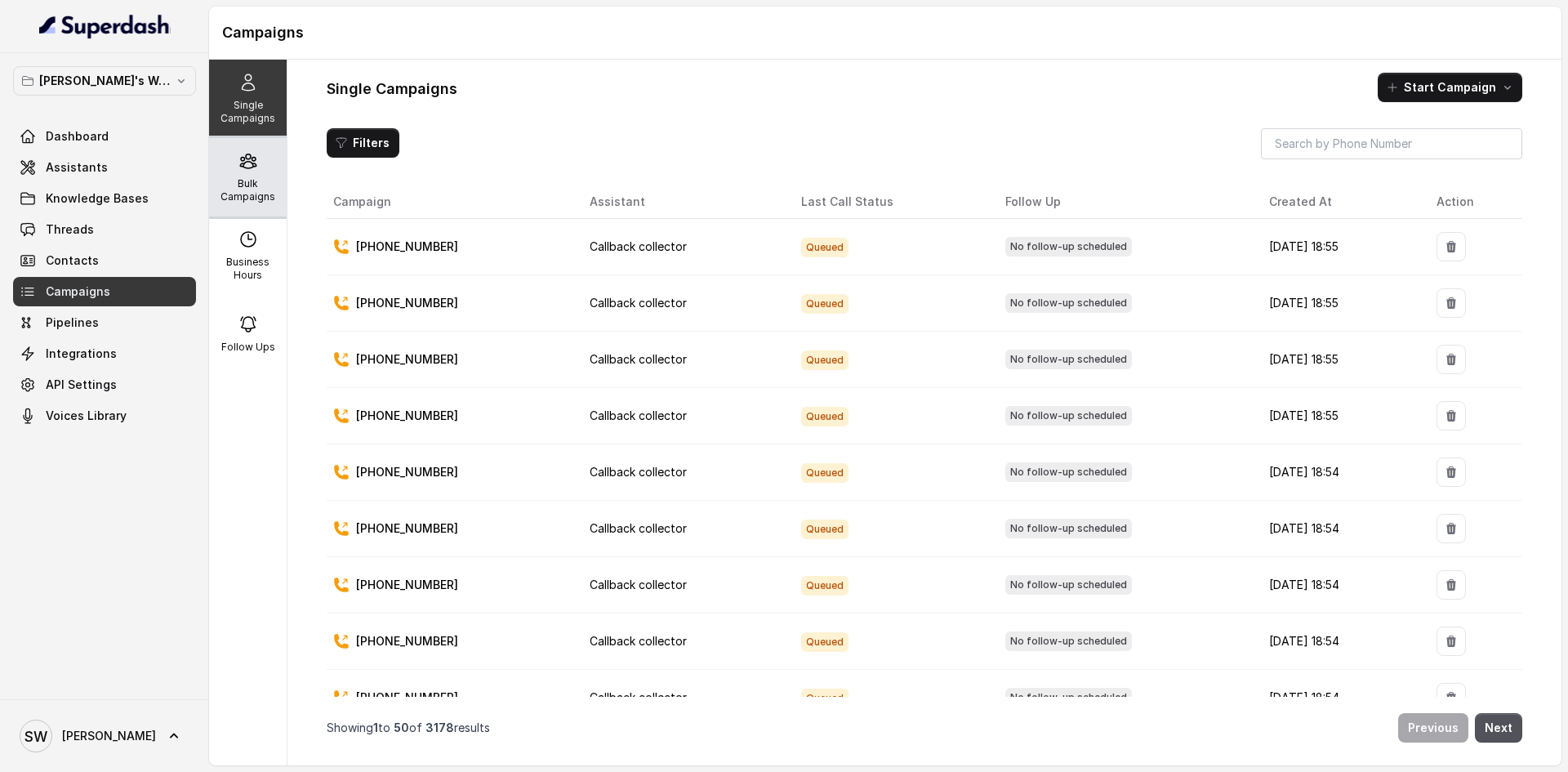
click at [262, 178] on p "Bulk Campaigns" at bounding box center [247, 190] width 64 height 26
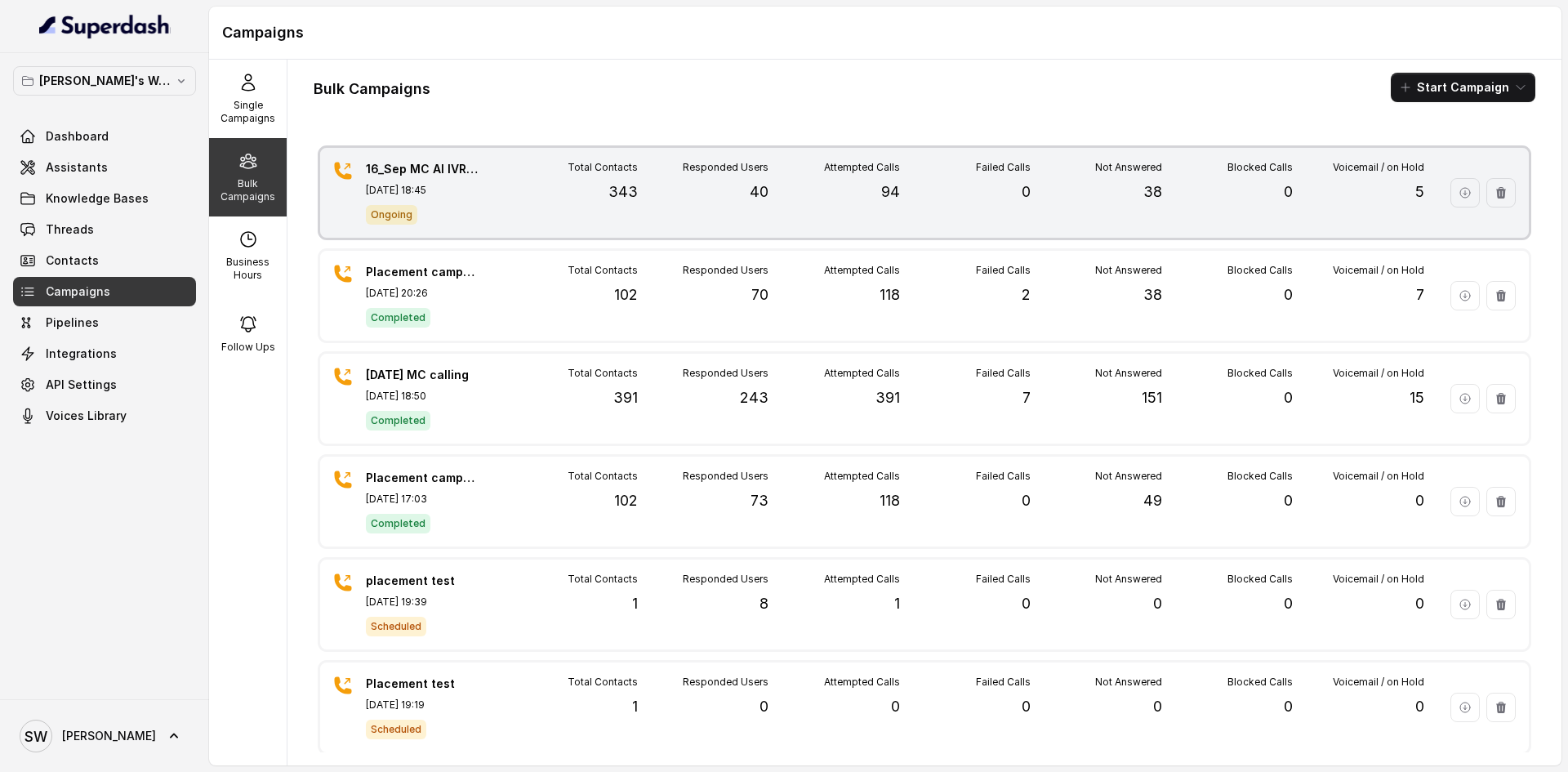
click at [471, 229] on div "16_Sep MC AI IVR Calls Sep 16, 2025, 18:45 Ongoing Total Contacts 343 Responded…" at bounding box center [924, 193] width 1208 height 90
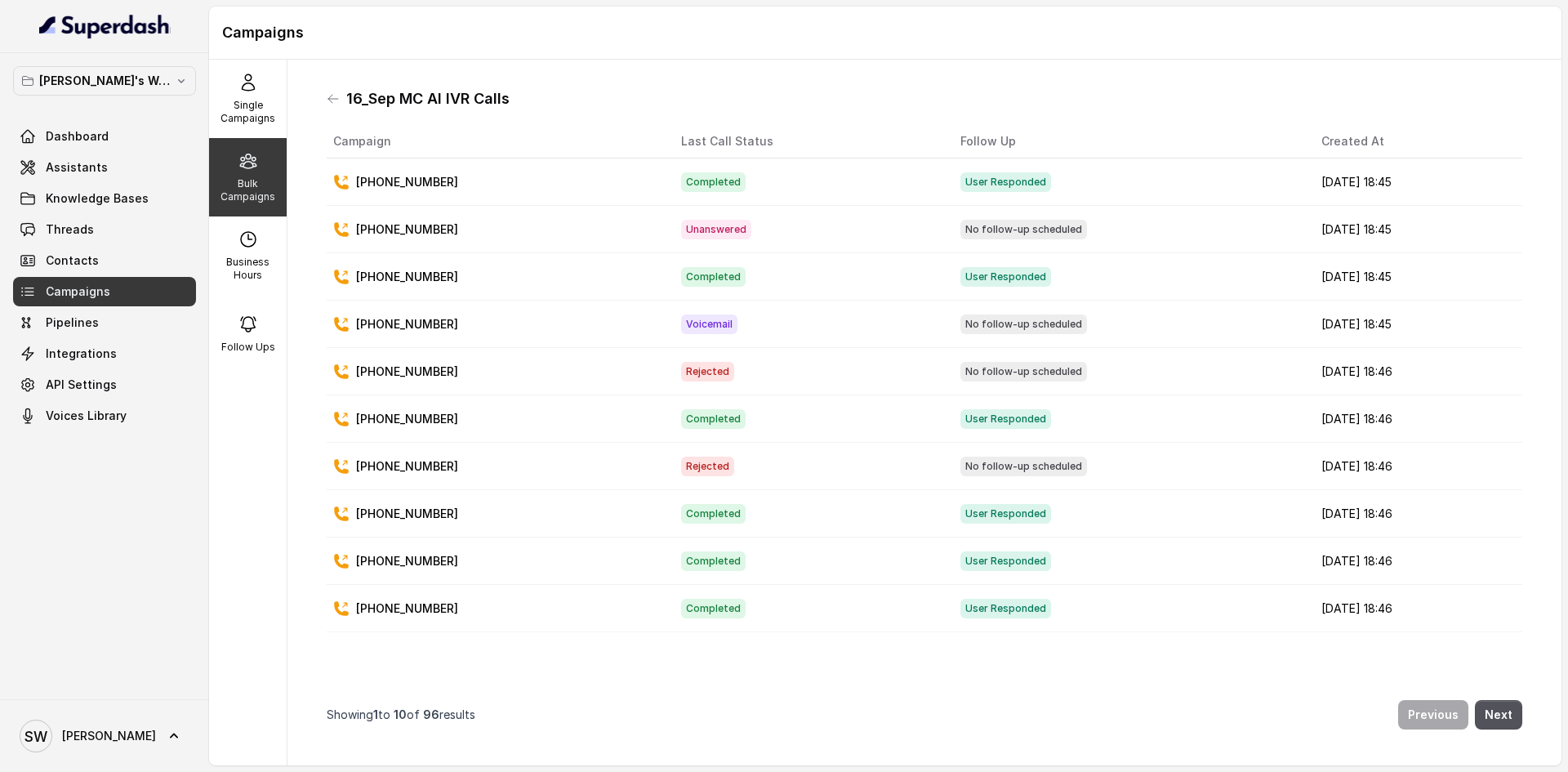
click at [248, 173] on div "Bulk Campaigns" at bounding box center [247, 177] width 77 height 78
click at [331, 105] on icon at bounding box center [333, 98] width 13 height 13
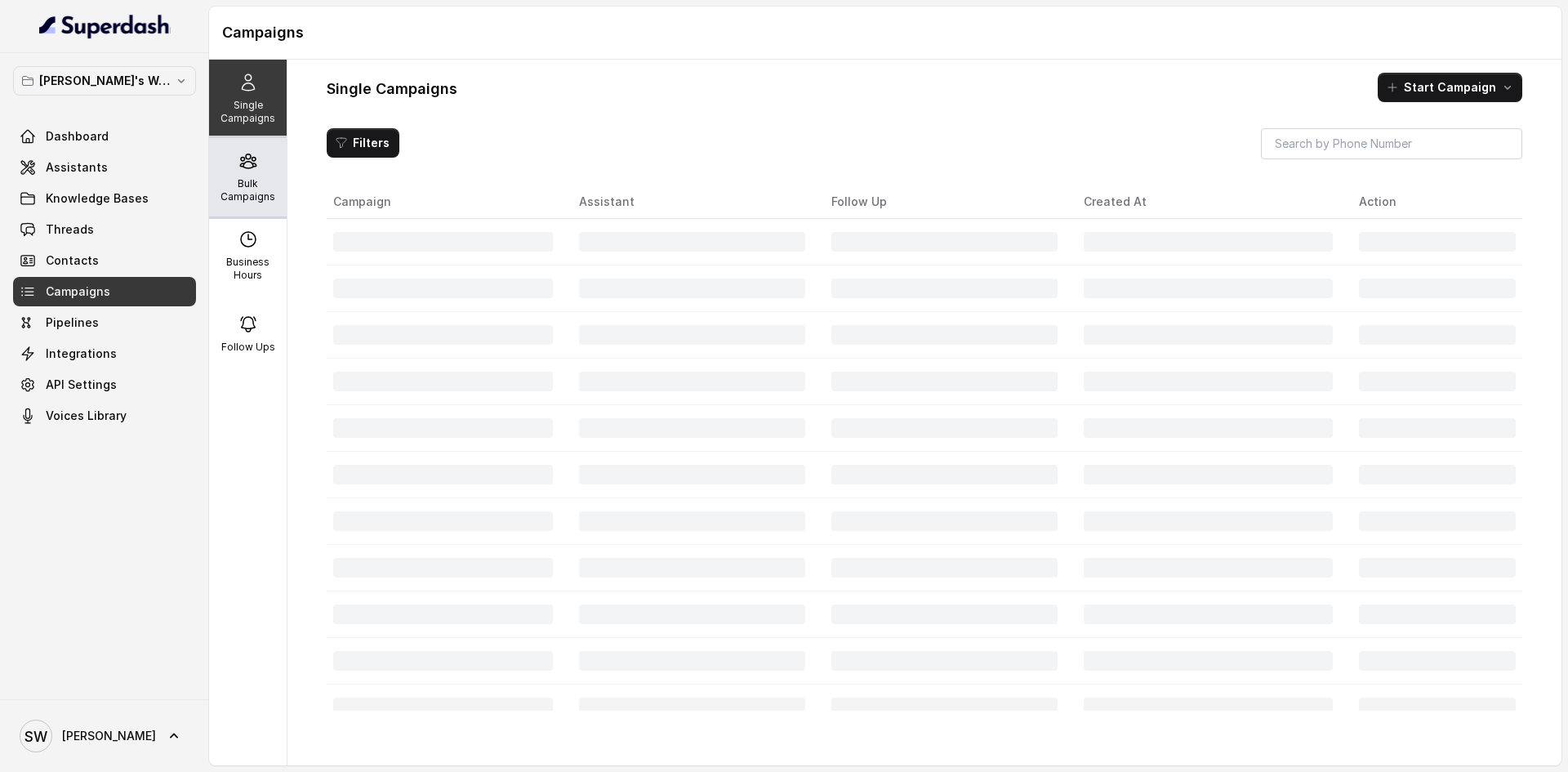
click at [216, 205] on div "Bulk Campaigns" at bounding box center [247, 177] width 77 height 78
click at [244, 189] on p "Bulk Campaigns" at bounding box center [247, 190] width 64 height 26
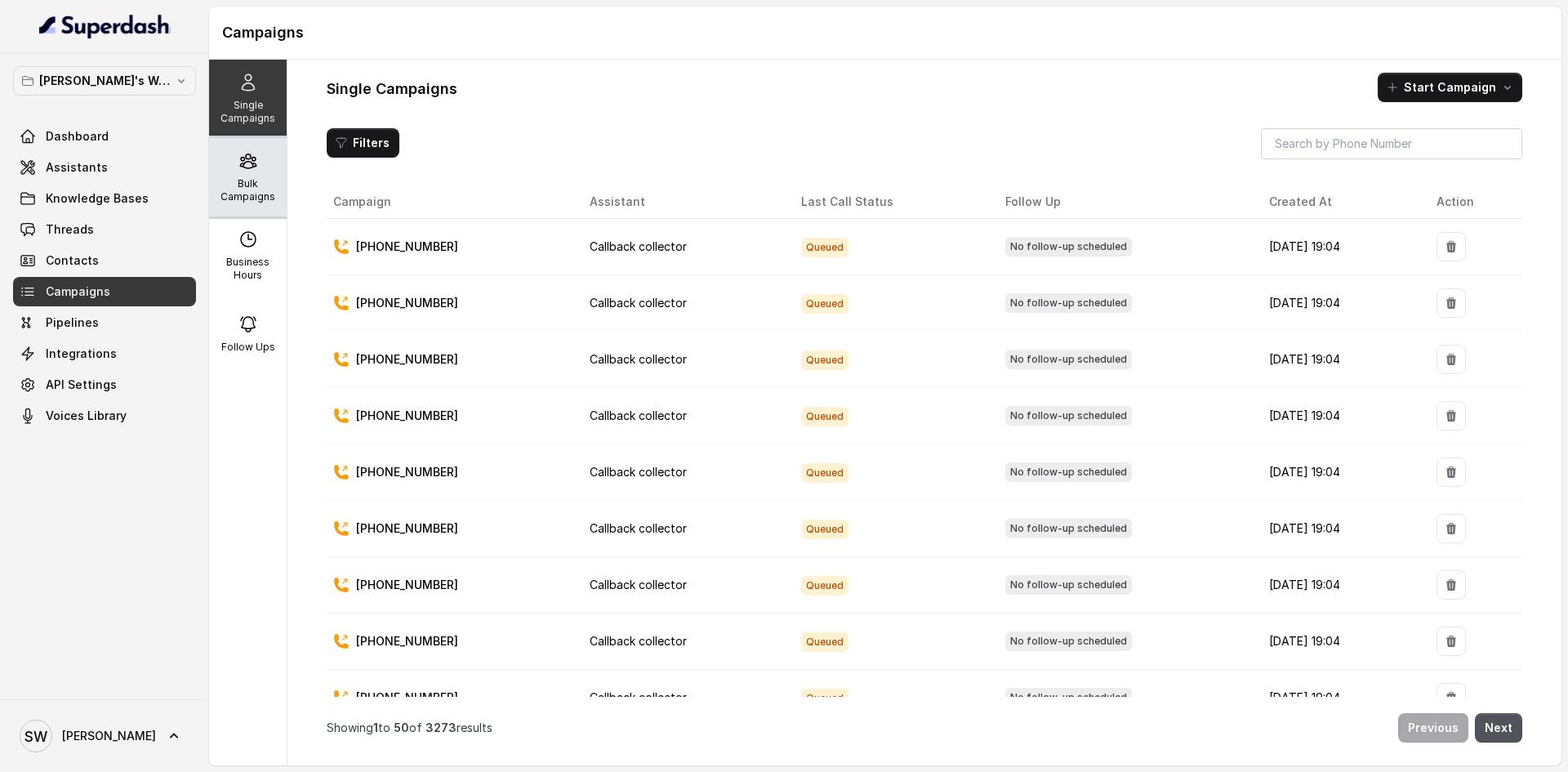
click at [250, 170] on icon at bounding box center [247, 161] width 20 height 20
click at [240, 168] on icon at bounding box center [247, 162] width 15 height 14
